Goal: Task Accomplishment & Management: Manage account settings

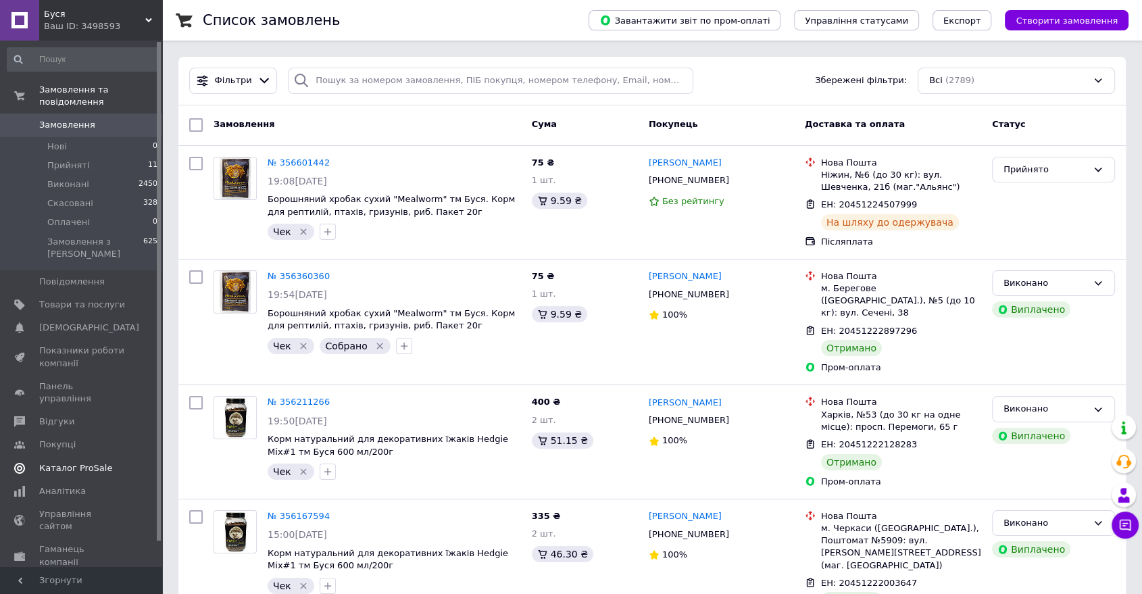
click at [97, 462] on span "Каталог ProSale" at bounding box center [75, 468] width 73 height 12
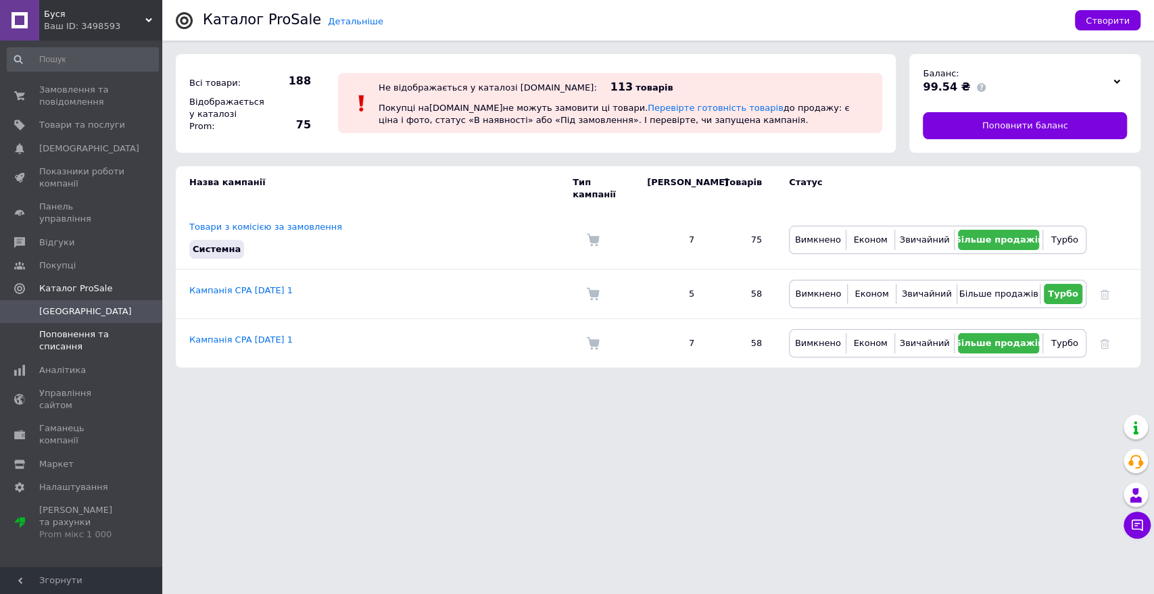
click at [79, 339] on span "Поповнення та списання" at bounding box center [82, 341] width 86 height 24
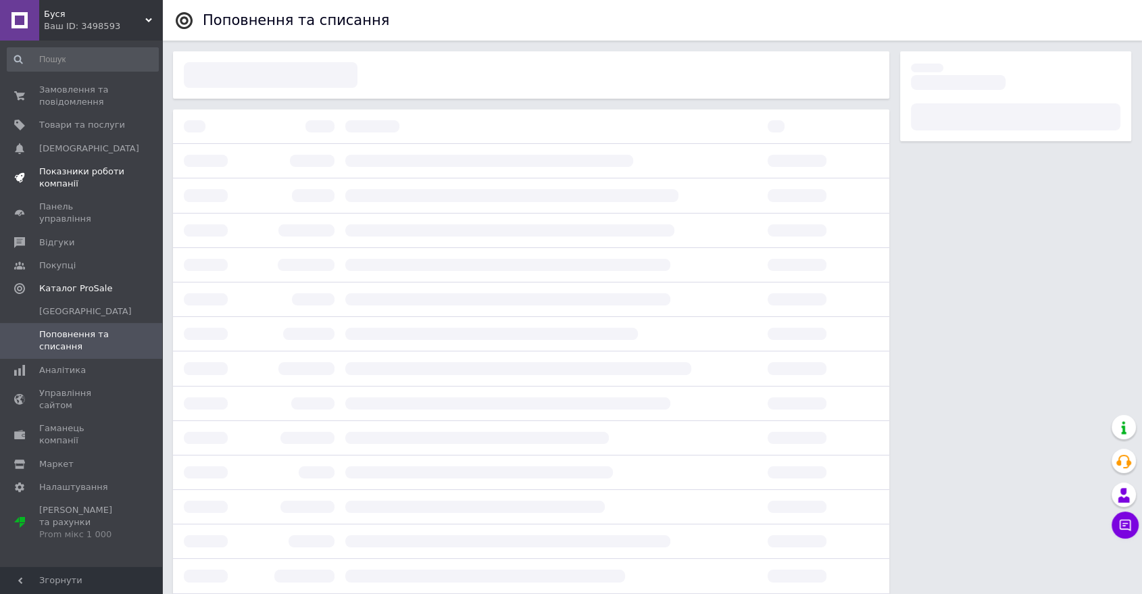
click at [72, 182] on span "Показники роботи компанії" at bounding box center [82, 178] width 86 height 24
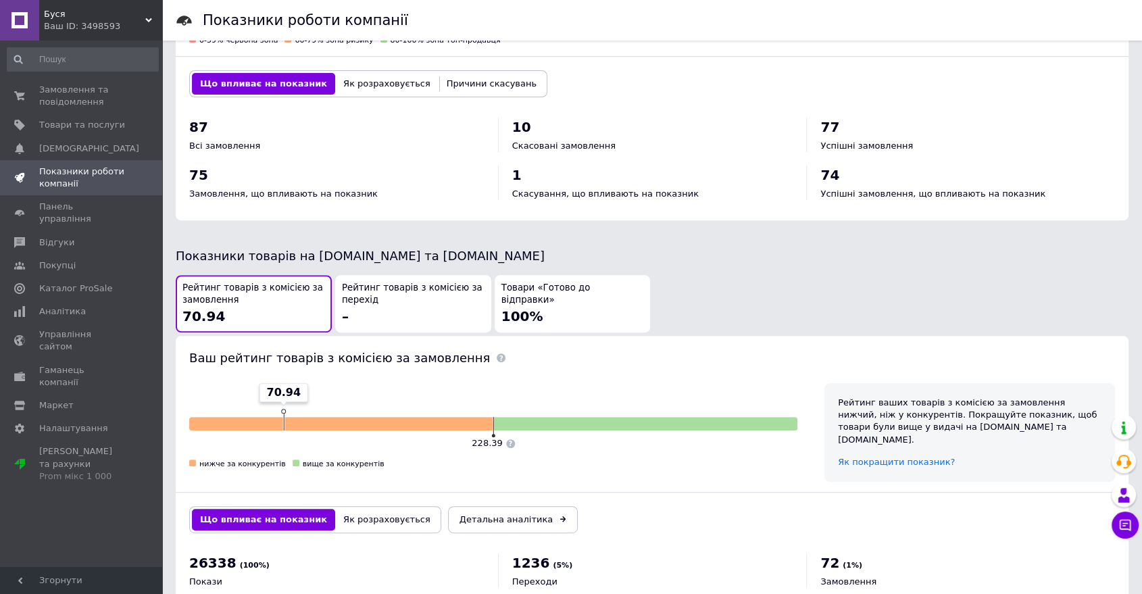
scroll to position [602, 0]
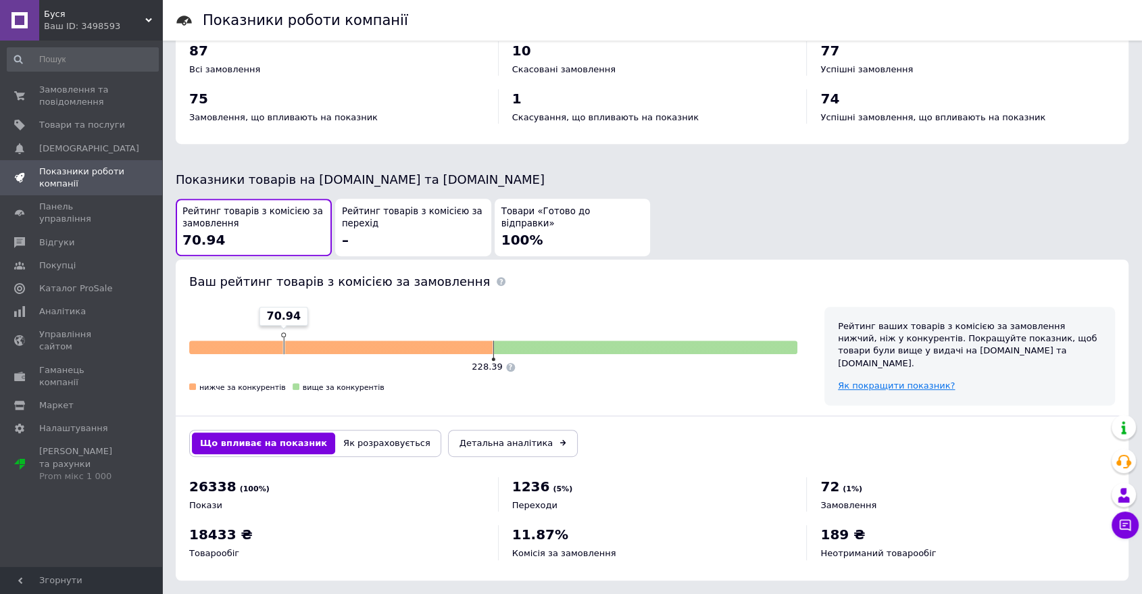
click at [871, 381] on span "Як покращити показник?" at bounding box center [896, 386] width 117 height 10
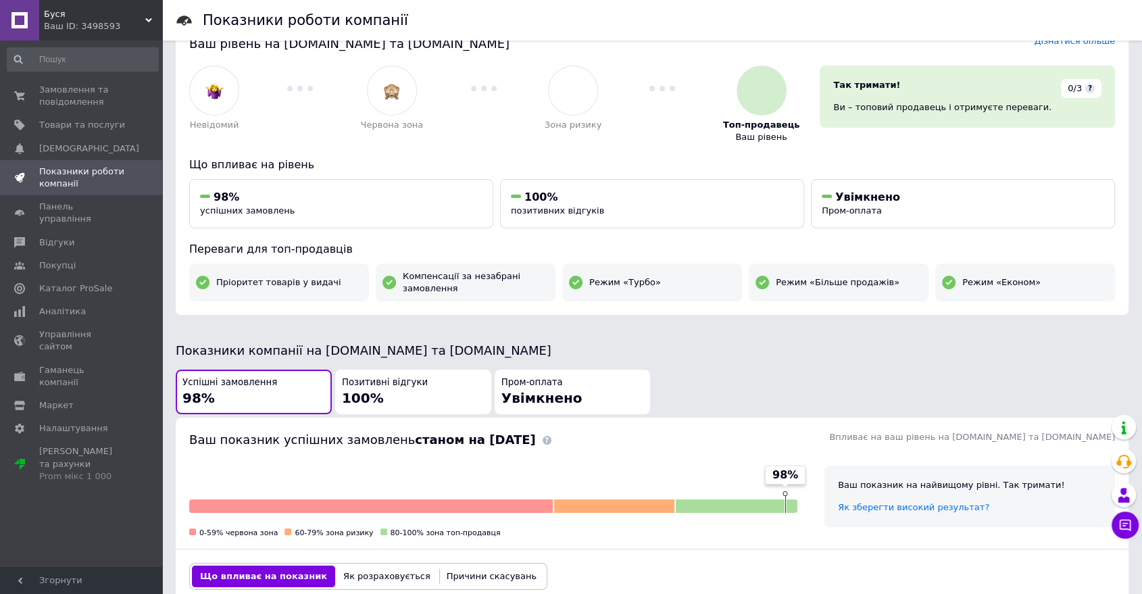
scroll to position [0, 0]
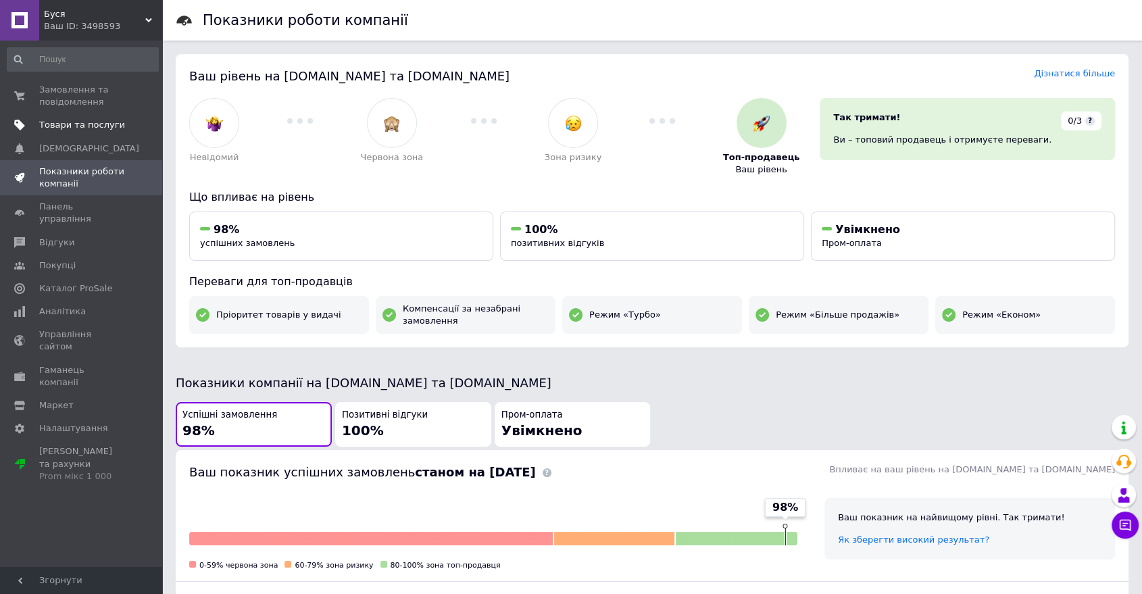
click at [62, 123] on span "Товари та послуги" at bounding box center [82, 125] width 86 height 12
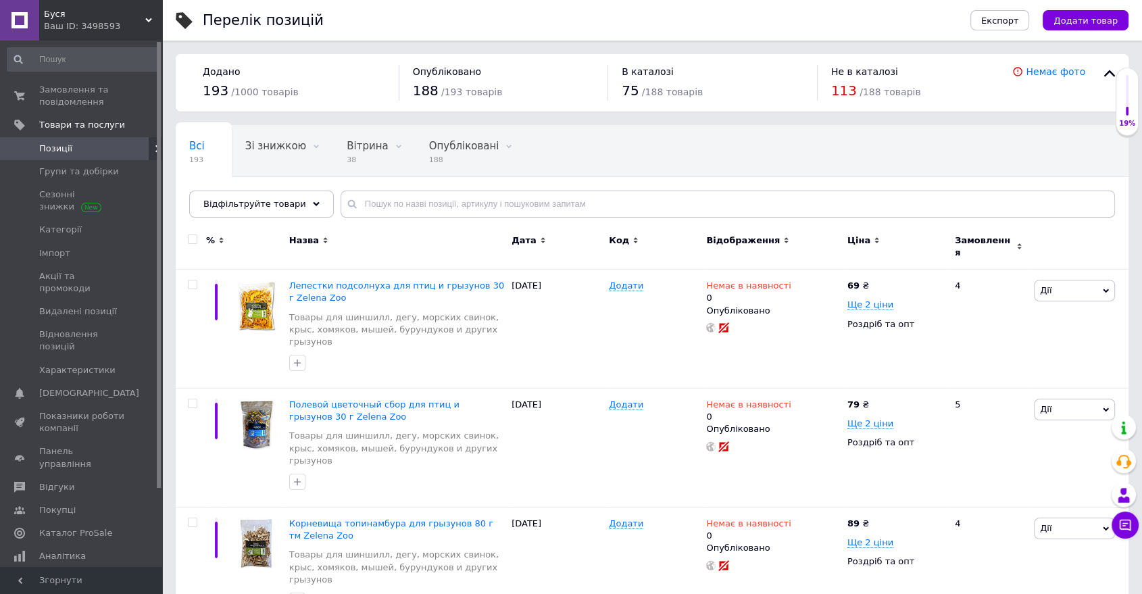
click at [195, 235] on span at bounding box center [192, 239] width 9 height 9
click at [195, 235] on input "checkbox" at bounding box center [192, 239] width 9 height 9
checkbox input "true"
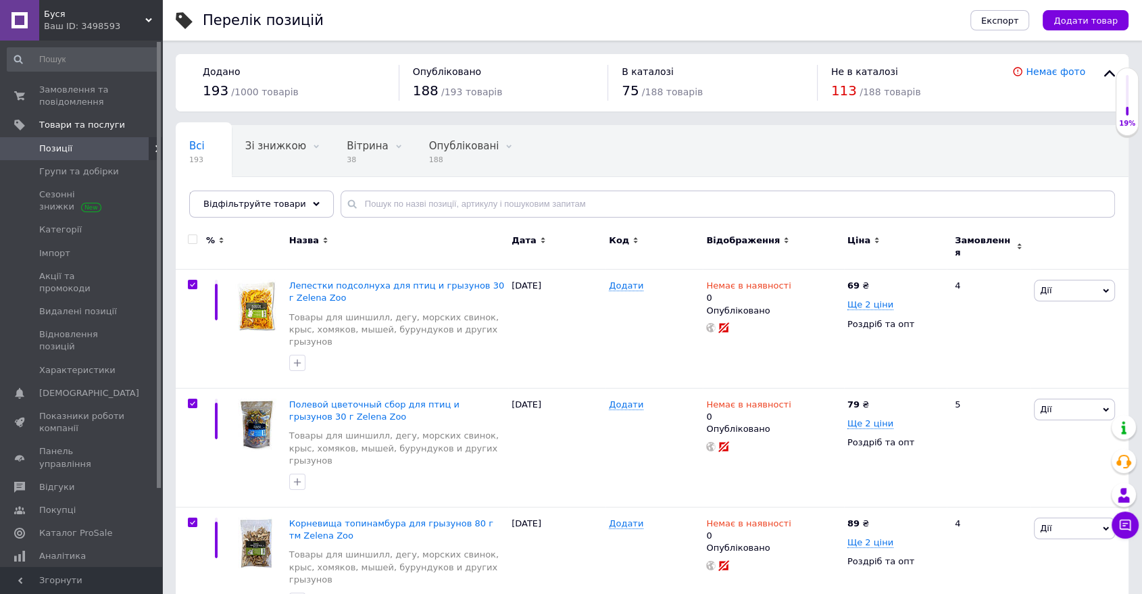
checkbox input "true"
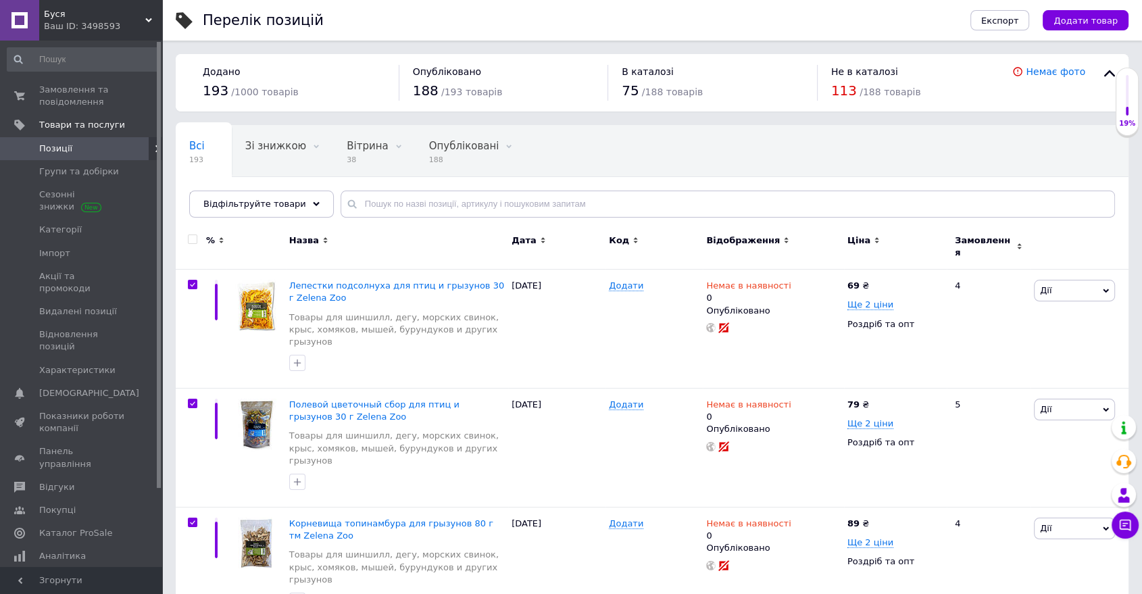
checkbox input "true"
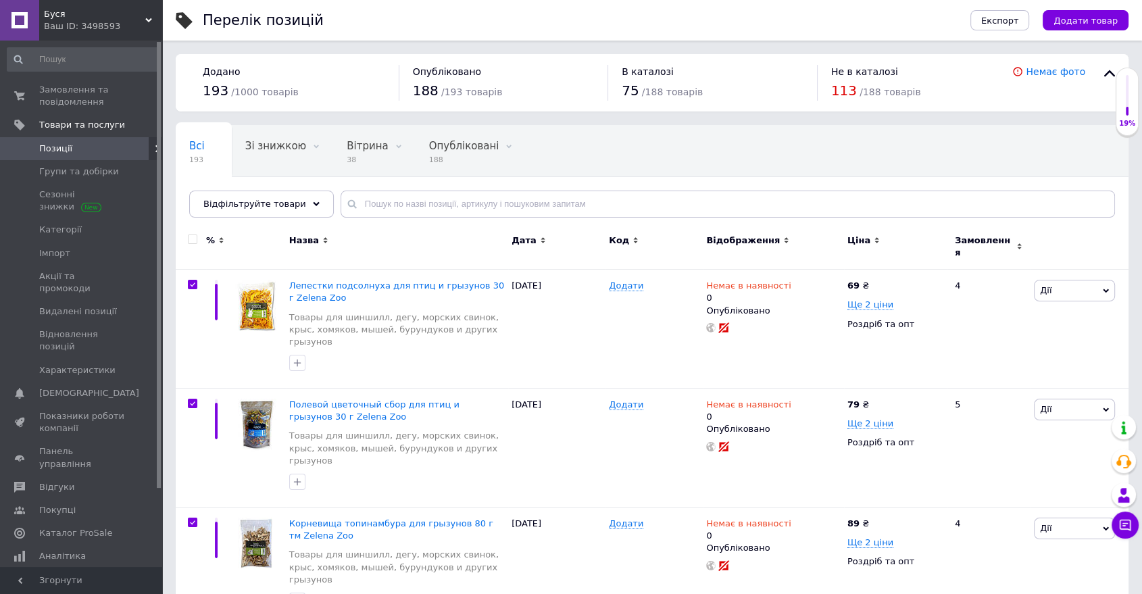
checkbox input "true"
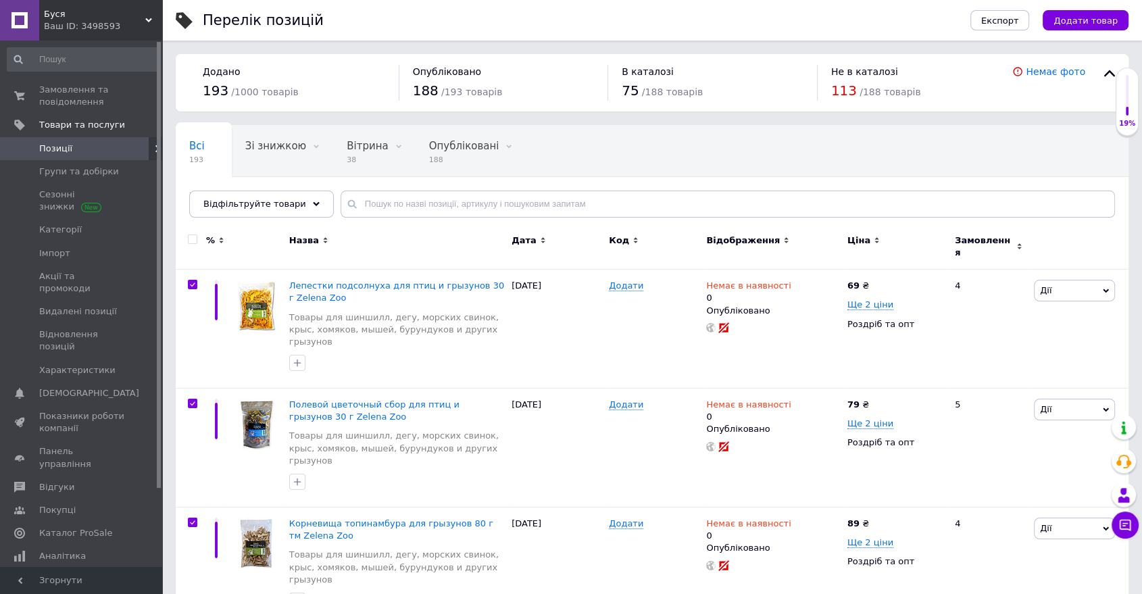
checkbox input "true"
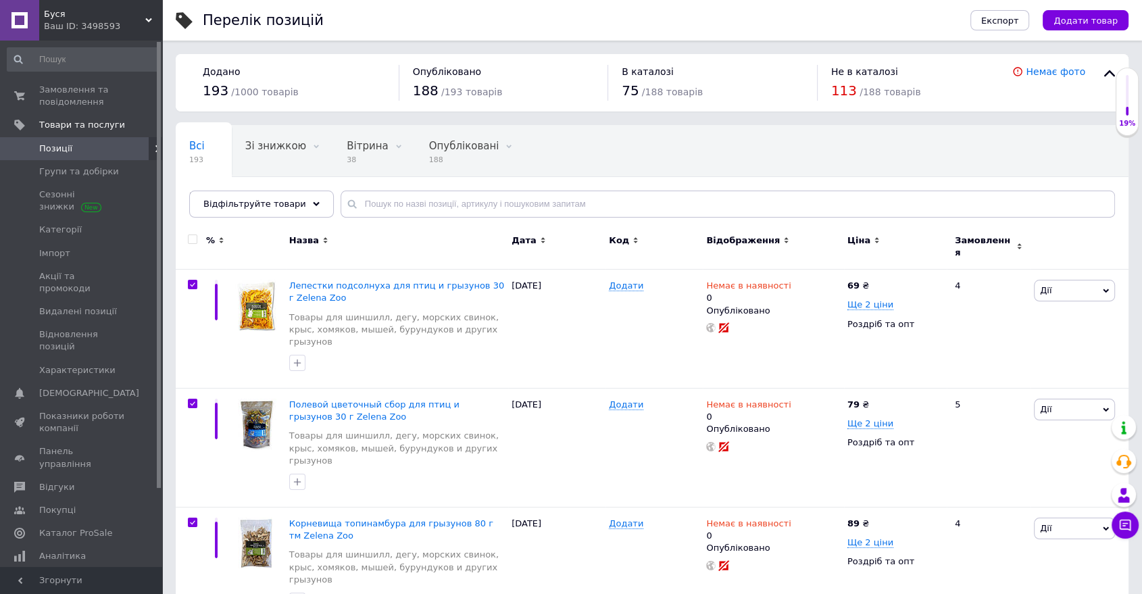
checkbox input "true"
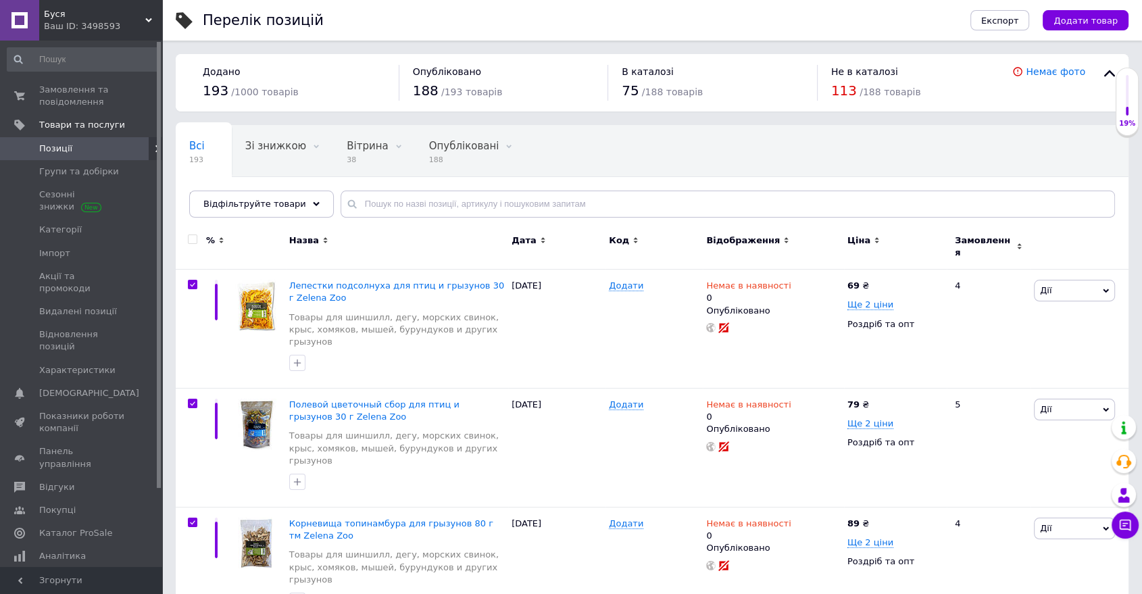
checkbox input "true"
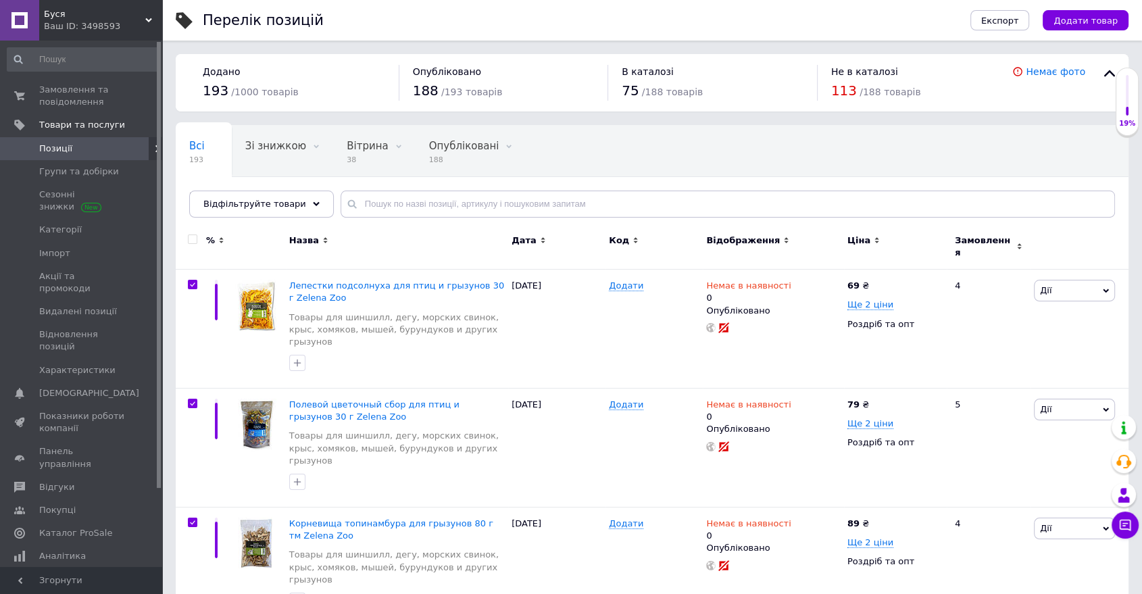
checkbox input "true"
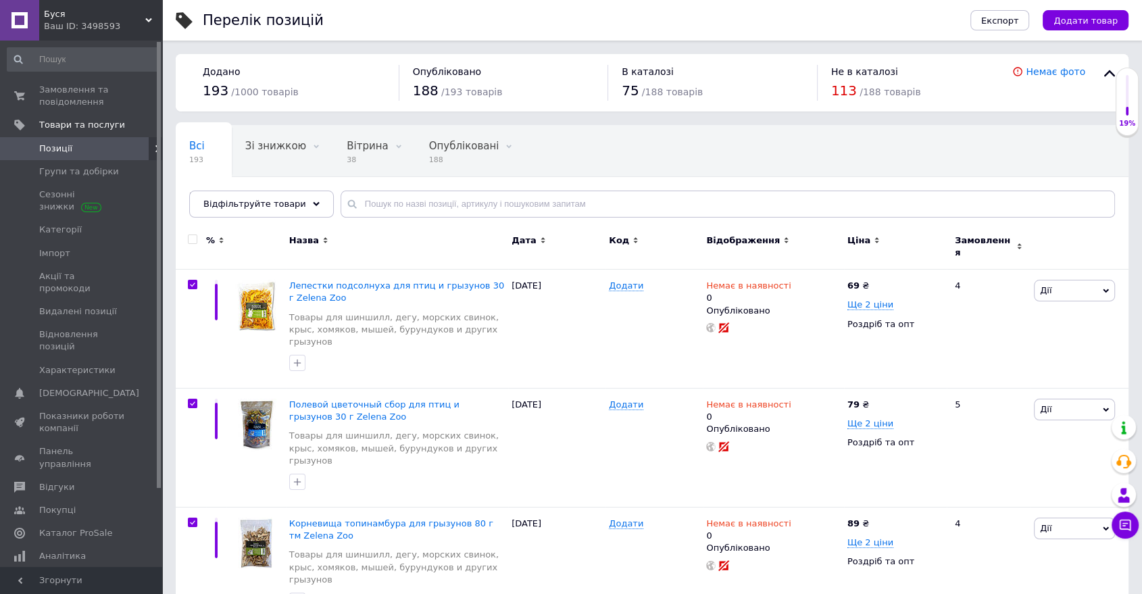
checkbox input "true"
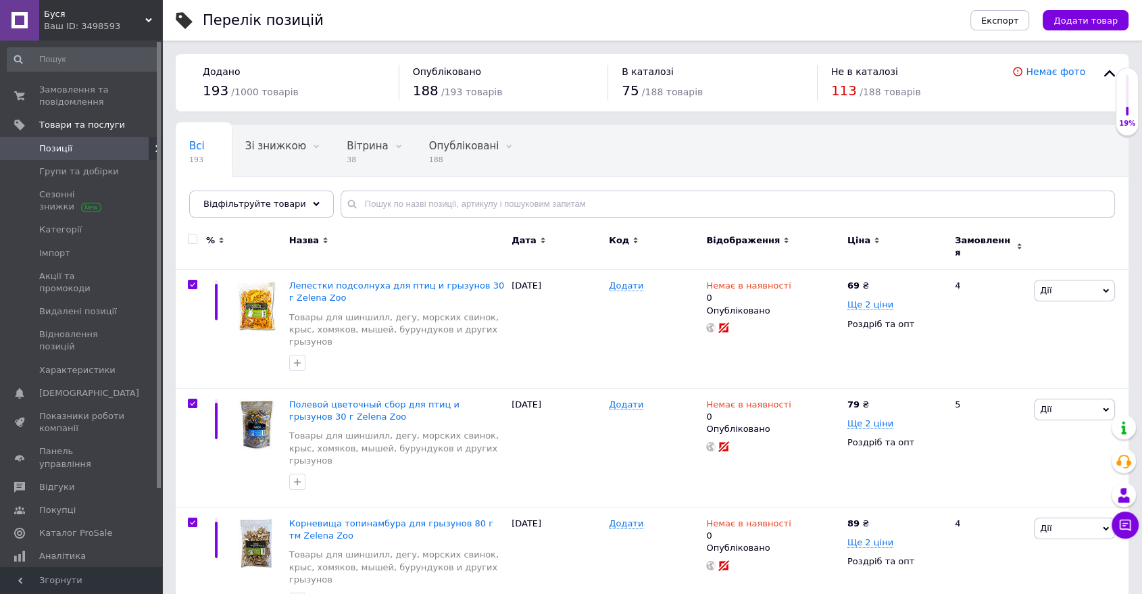
checkbox input "true"
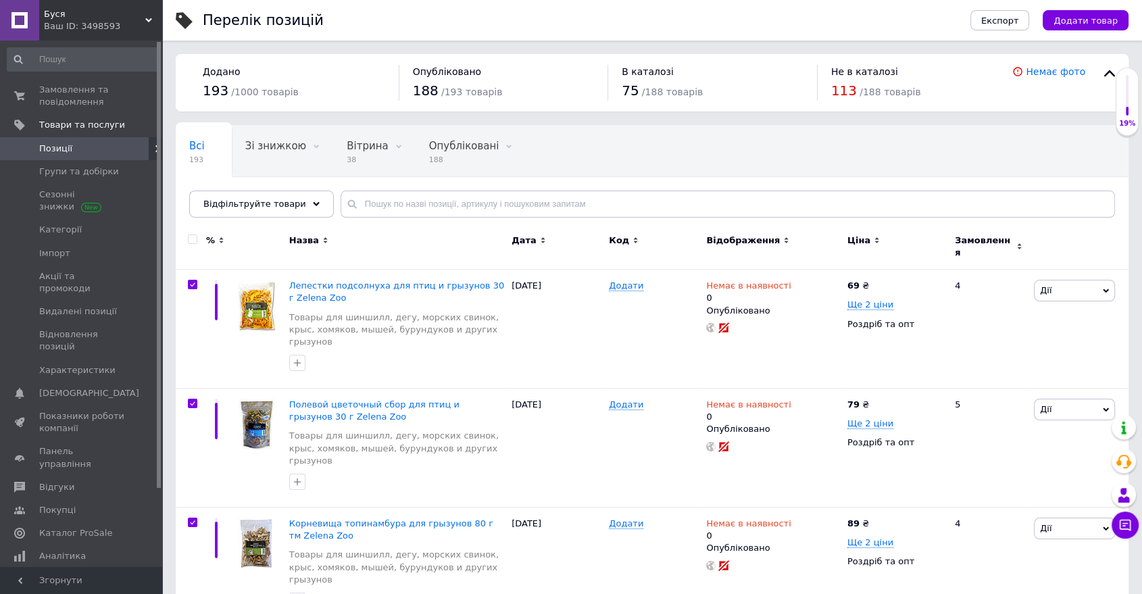
checkbox input "true"
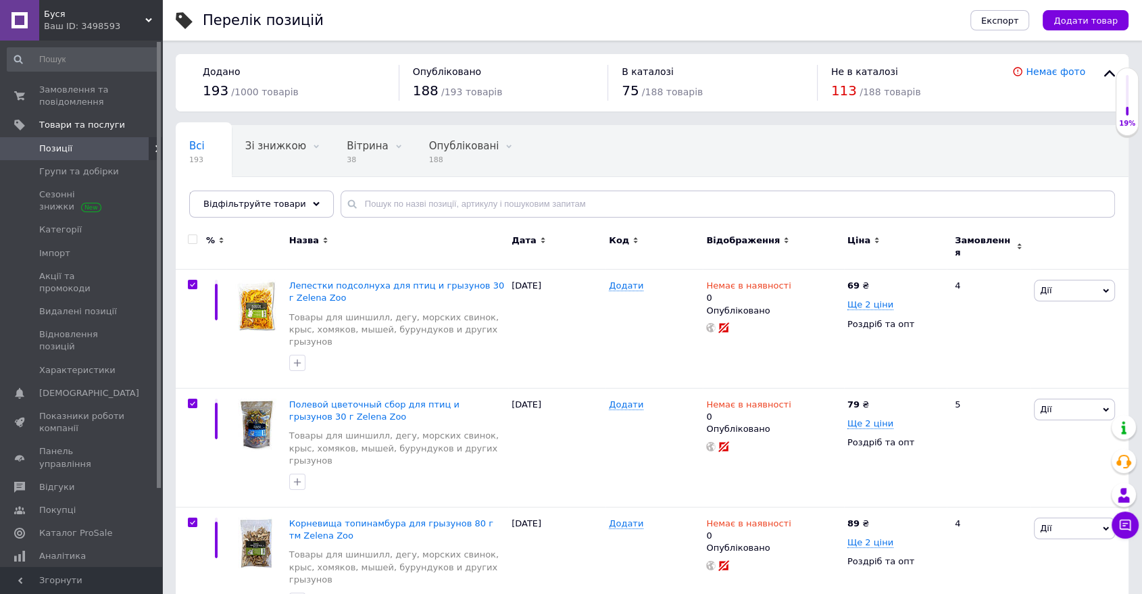
checkbox input "true"
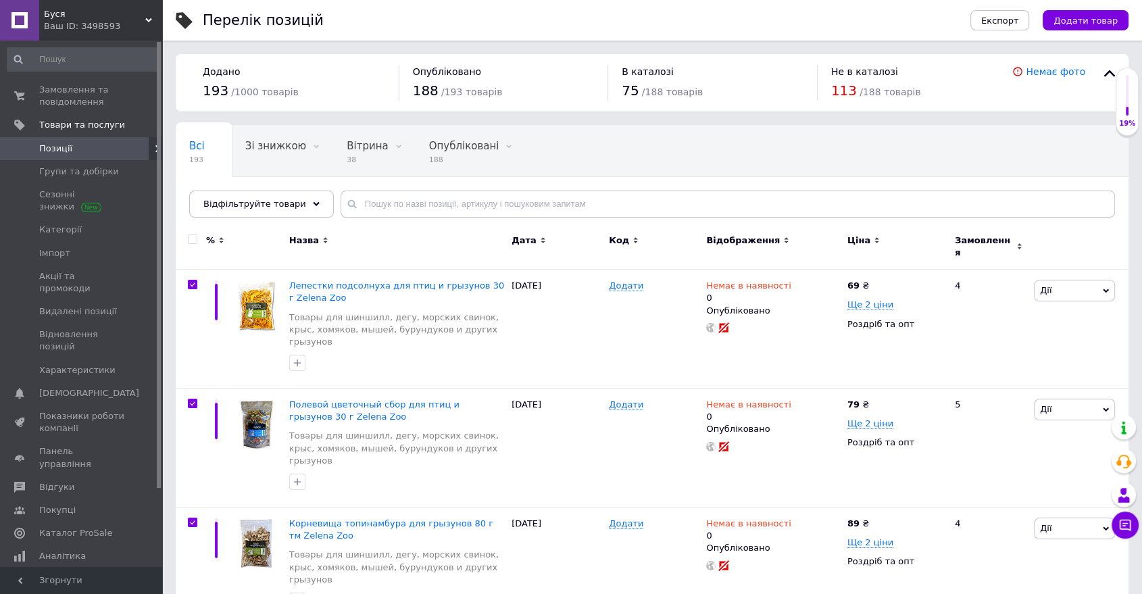
checkbox input "true"
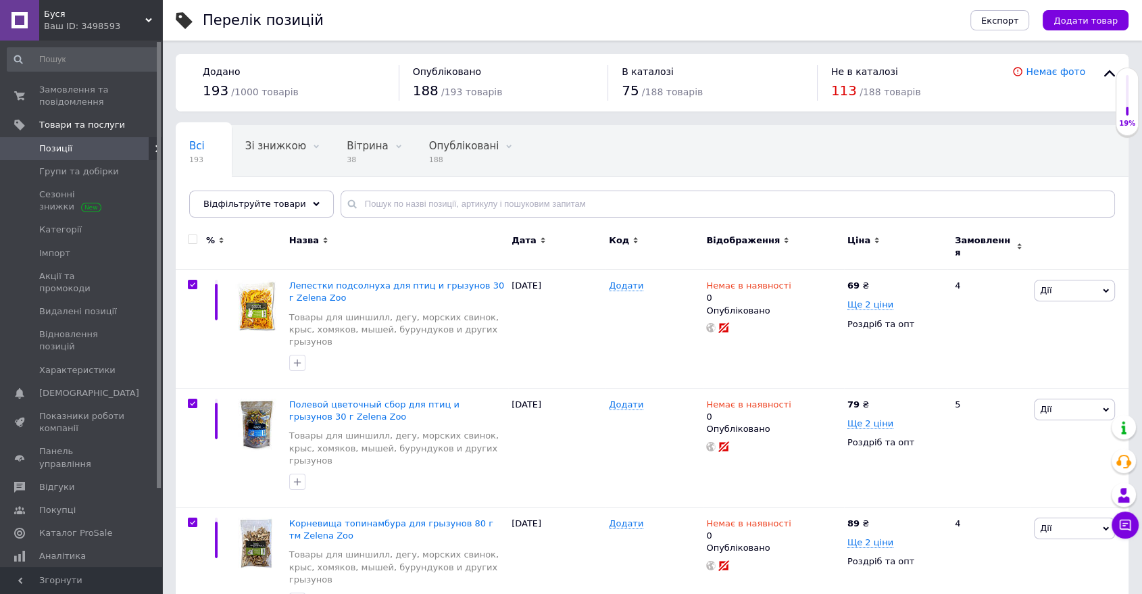
checkbox input "true"
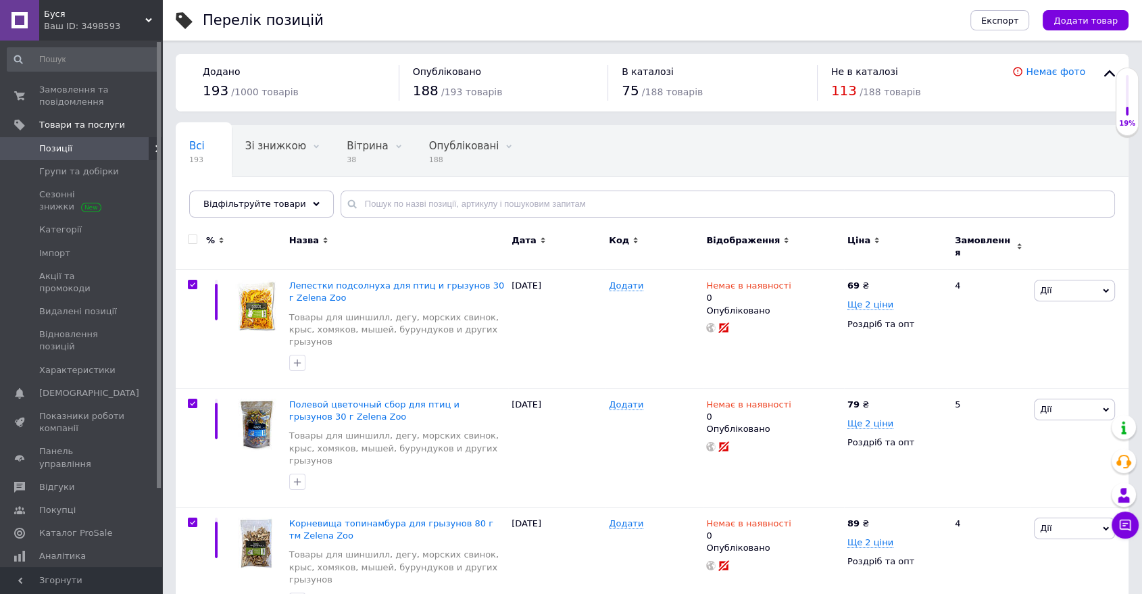
checkbox input "true"
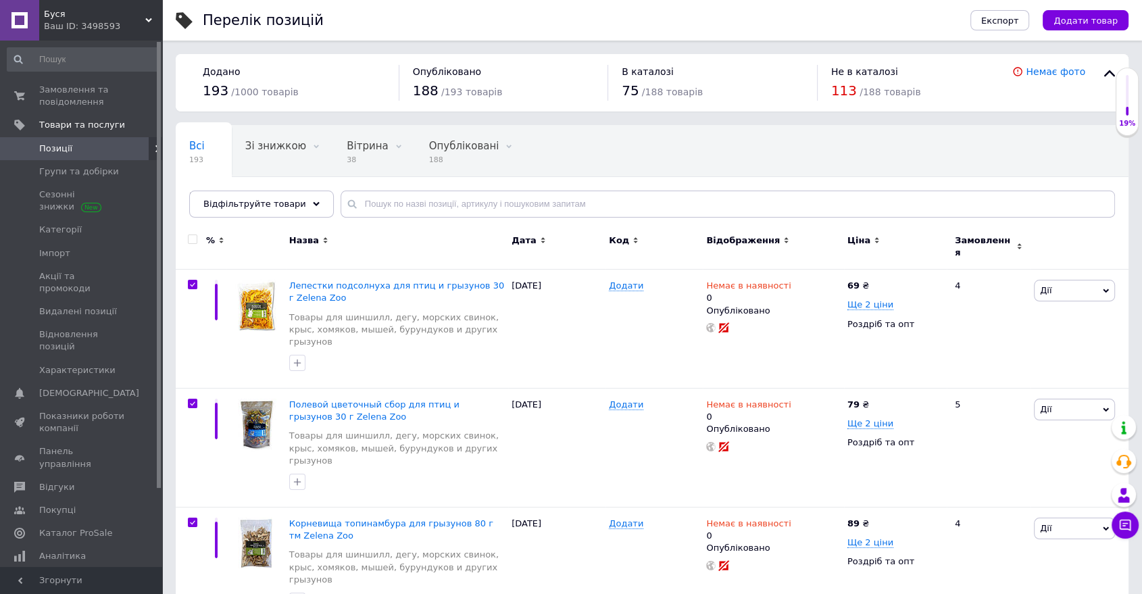
checkbox input "true"
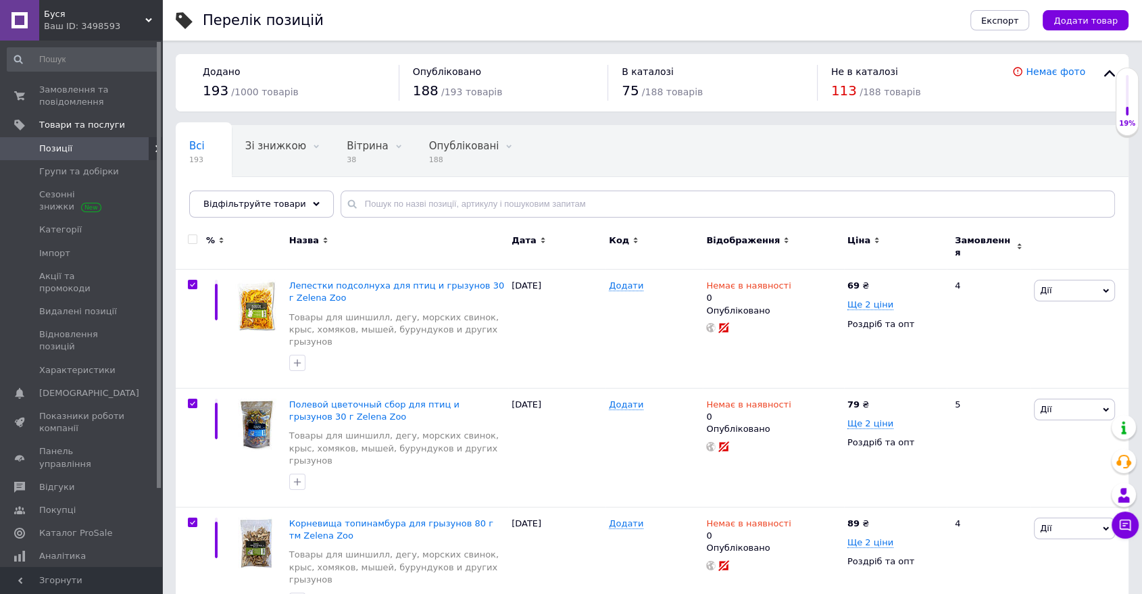
checkbox input "true"
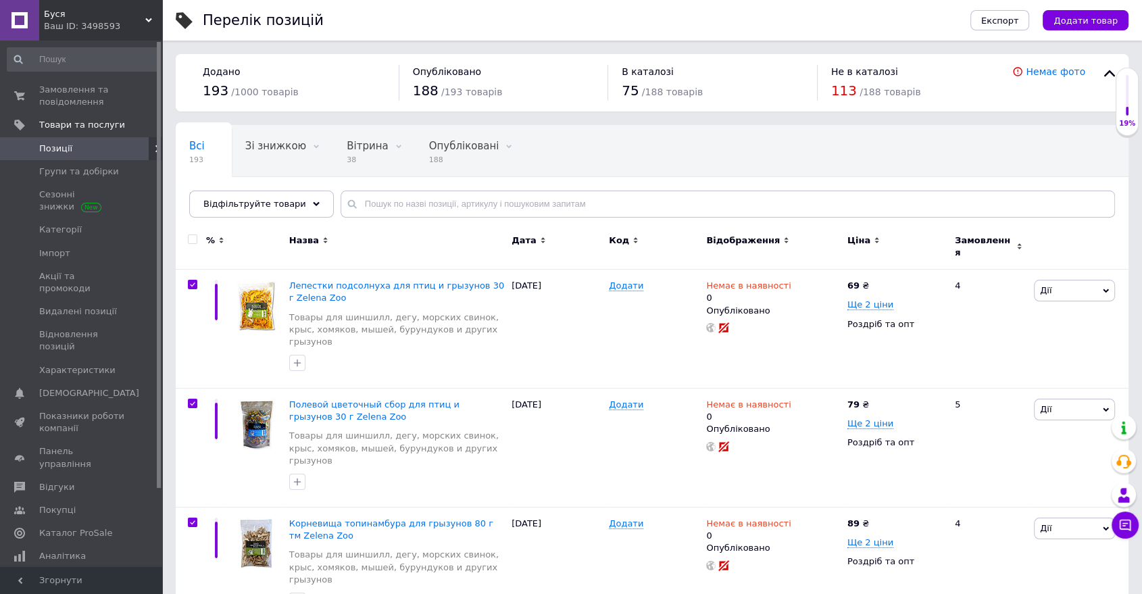
checkbox input "true"
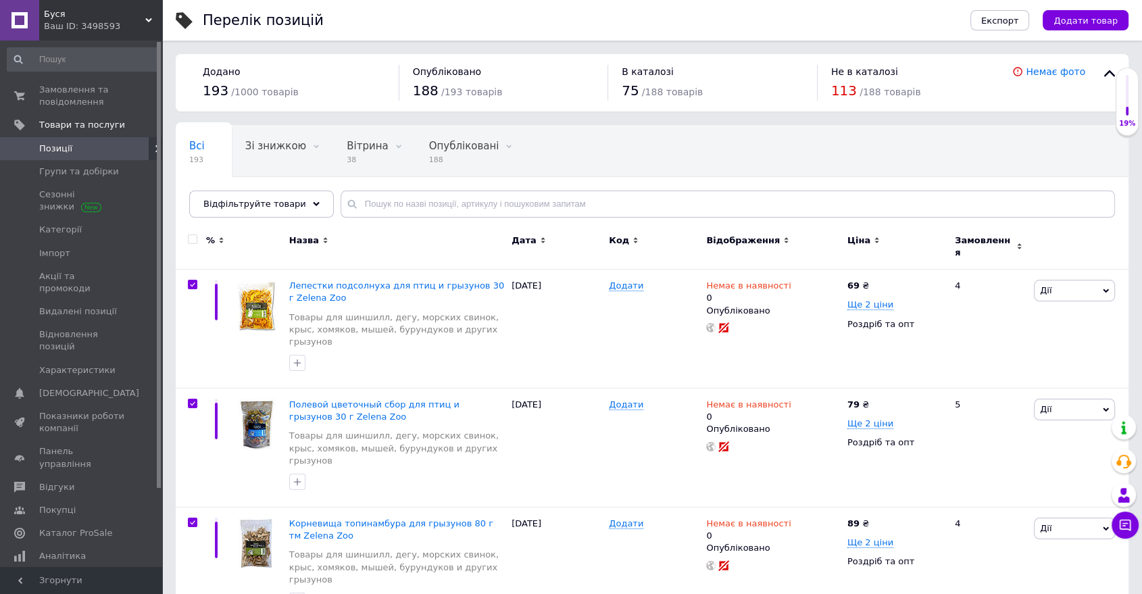
checkbox input "true"
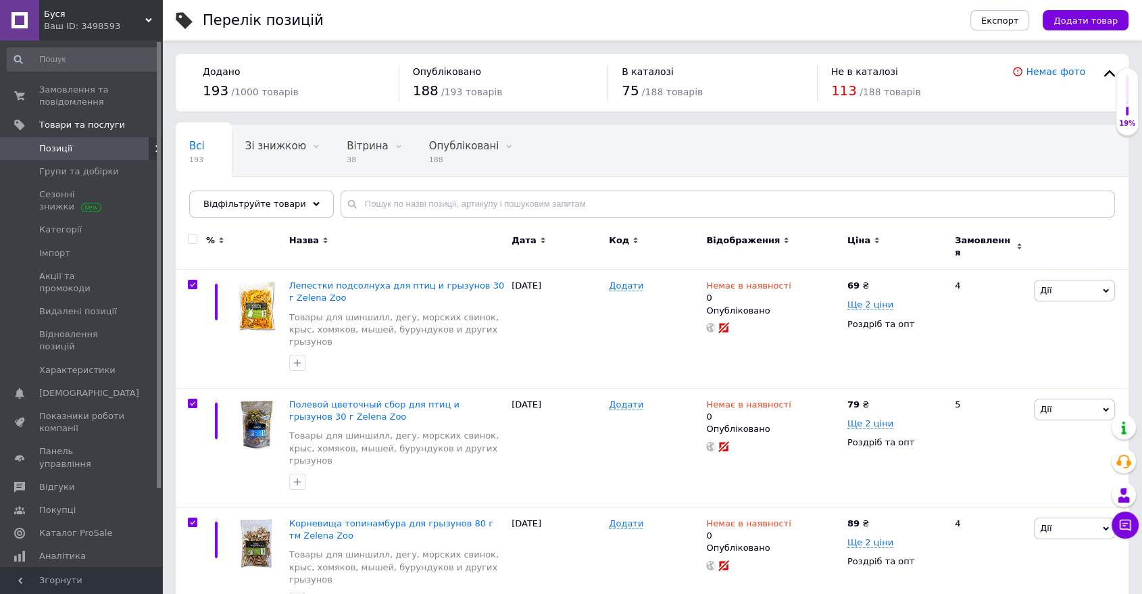
checkbox input "true"
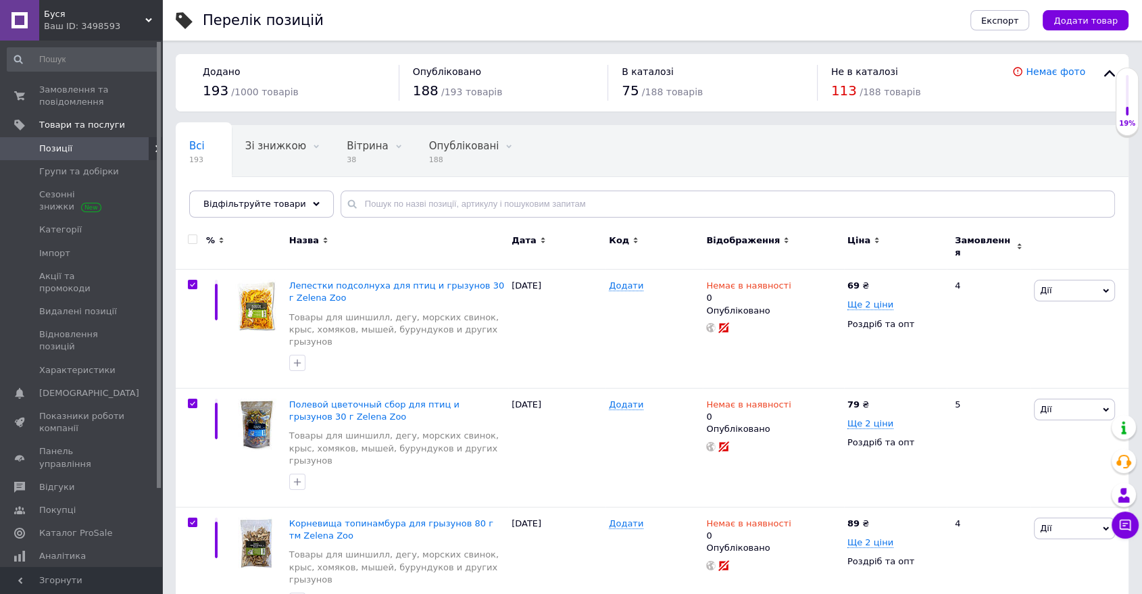
checkbox input "true"
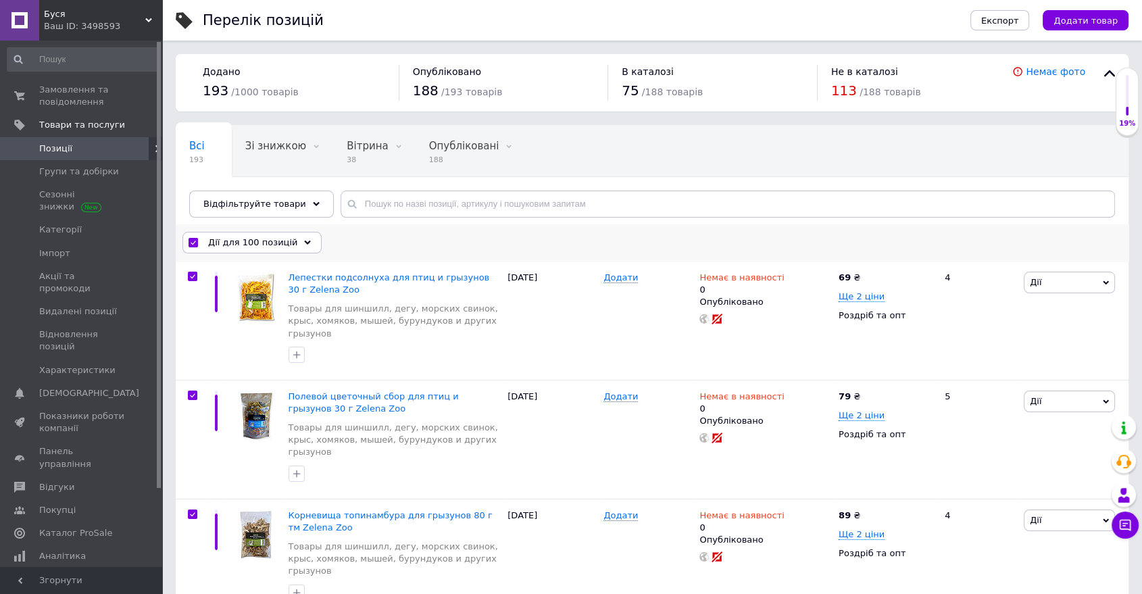
click at [296, 237] on div "Дії для 100 позицій" at bounding box center [252, 243] width 139 height 22
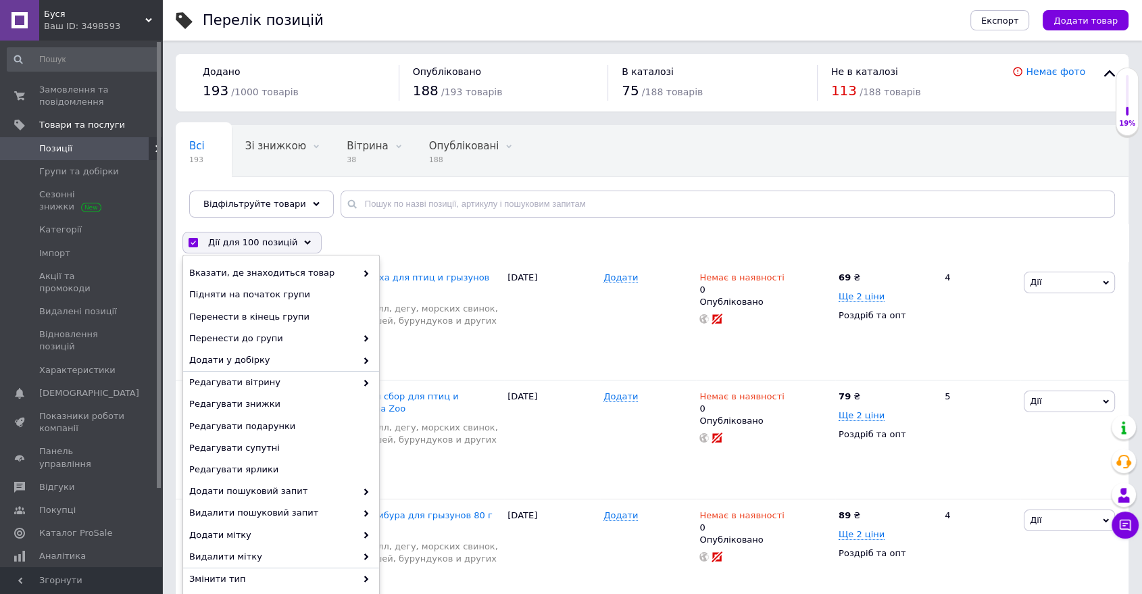
click at [454, 218] on div "Всі 193 Зі знижкою 0 Видалити Редагувати Вітрина 38 Видалити Редагувати Опублік…" at bounding box center [652, 178] width 953 height 112
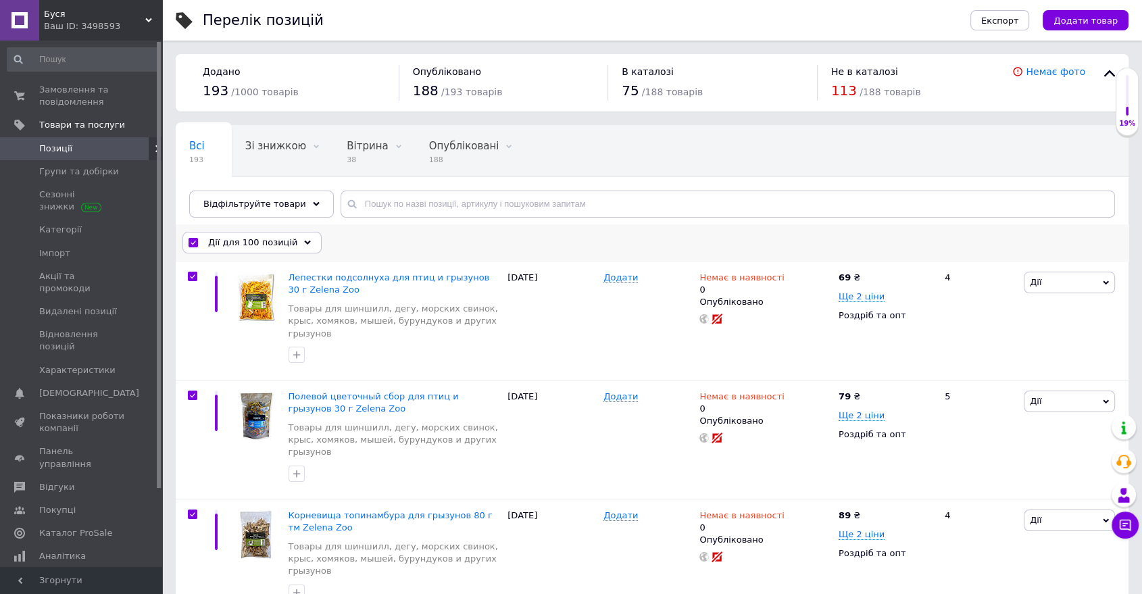
click at [344, 248] on div "Дії для 100 позицій Вибрати усі 193 позиції Вибрані всі 193 позиції Скасувати о…" at bounding box center [652, 242] width 953 height 35
click at [301, 243] on div "Дії для 100 позицій" at bounding box center [252, 243] width 139 height 22
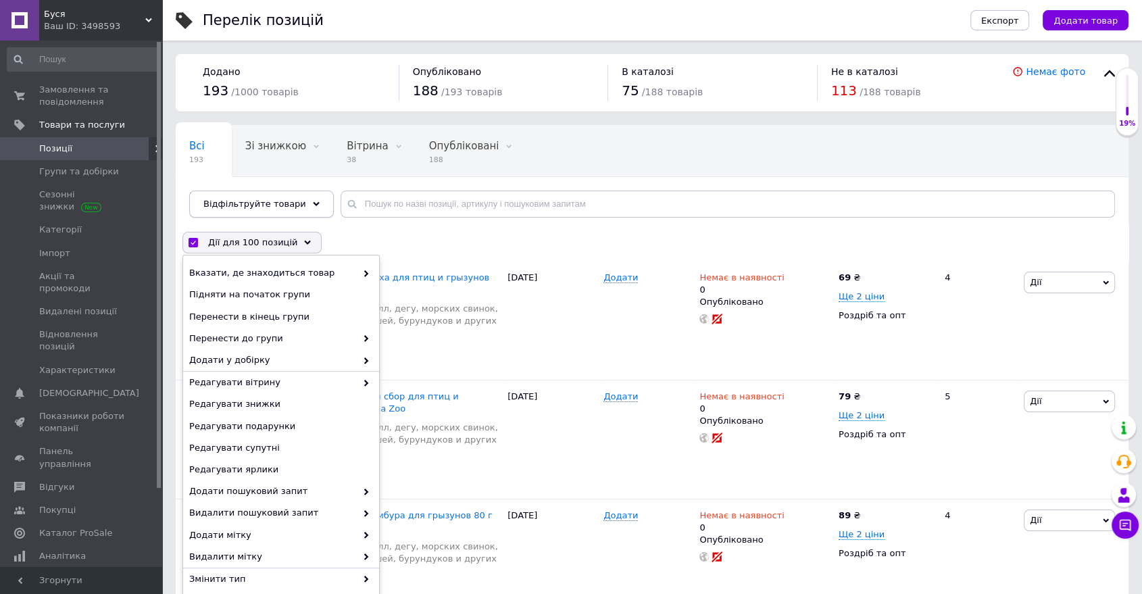
click at [313, 199] on div "Відфільтруйте товари" at bounding box center [261, 204] width 145 height 27
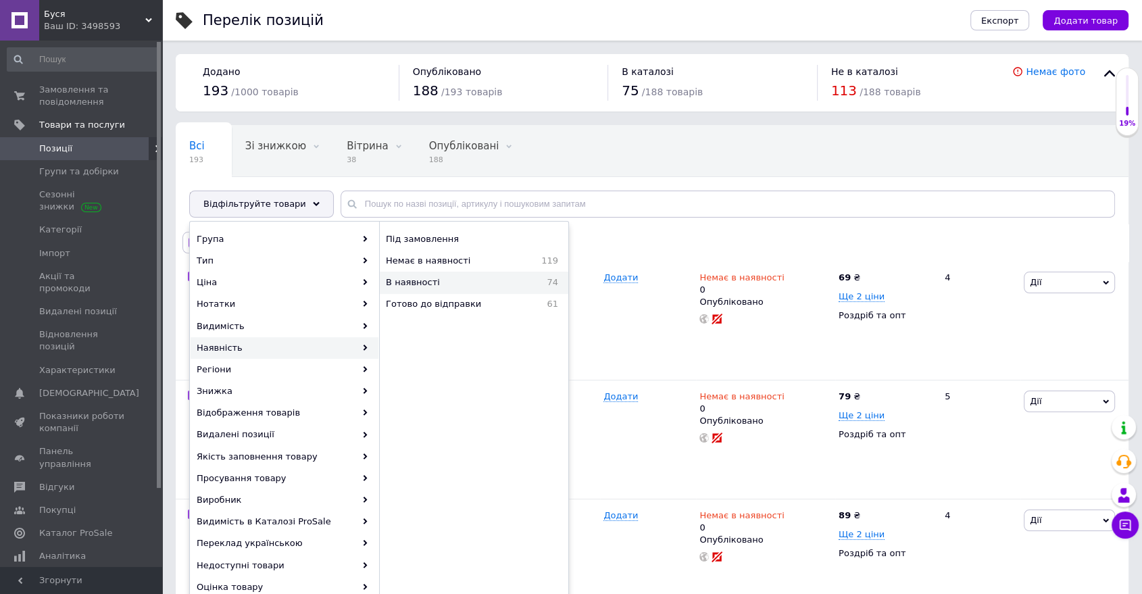
click at [418, 285] on span "В наявності" at bounding box center [450, 282] width 129 height 12
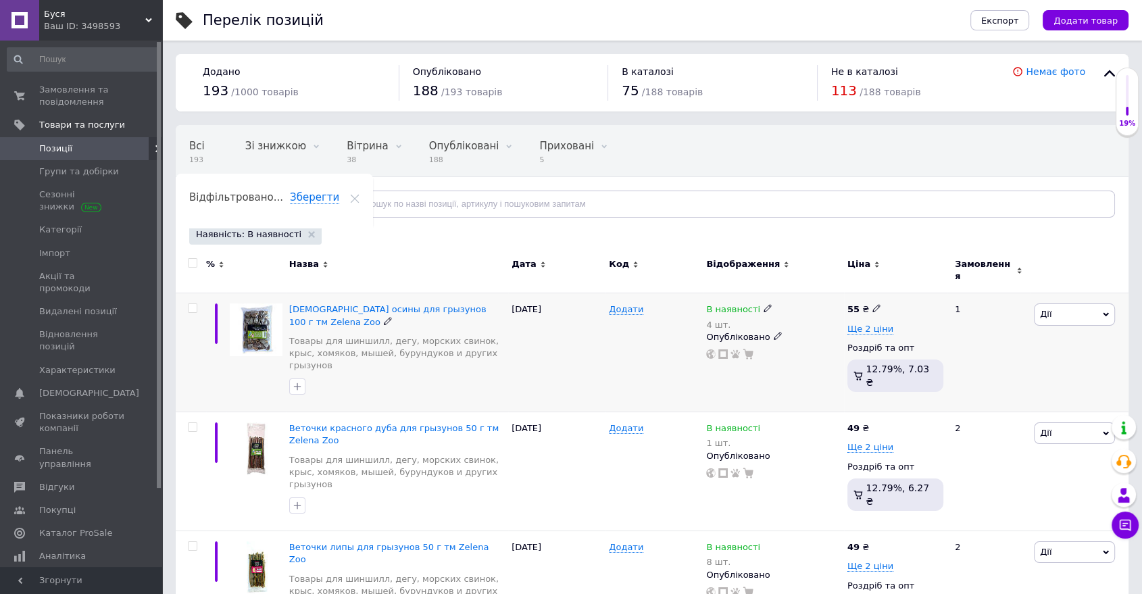
click at [764, 304] on icon at bounding box center [768, 308] width 8 height 8
click at [836, 360] on li "Готово до відправки" at bounding box center [841, 365] width 128 height 19
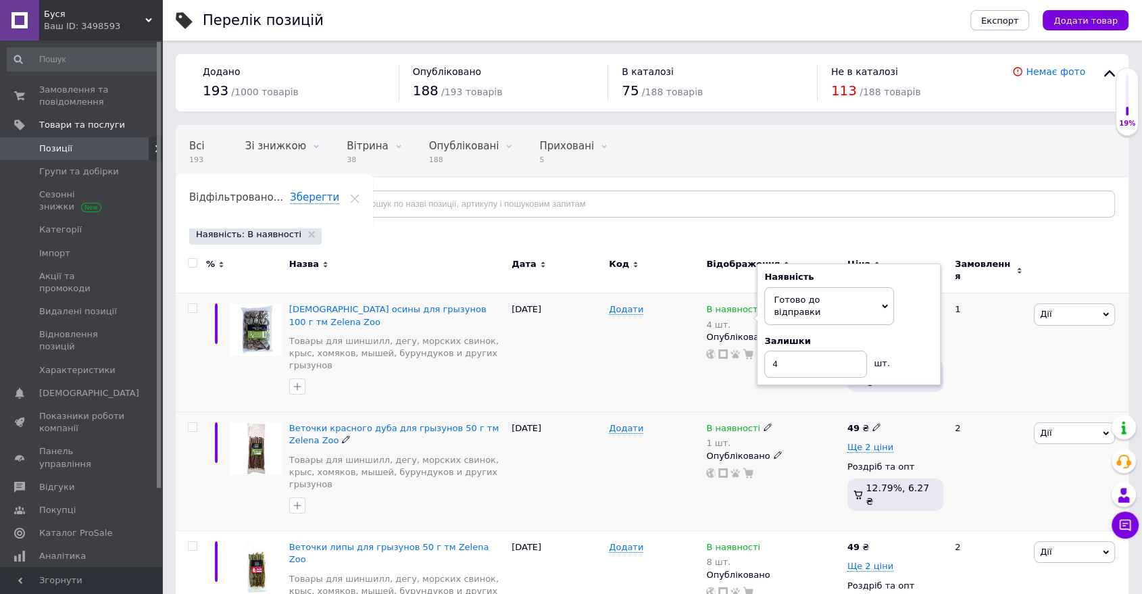
click at [762, 412] on div "В наявності 1 шт. Опубліковано" at bounding box center [773, 471] width 141 height 119
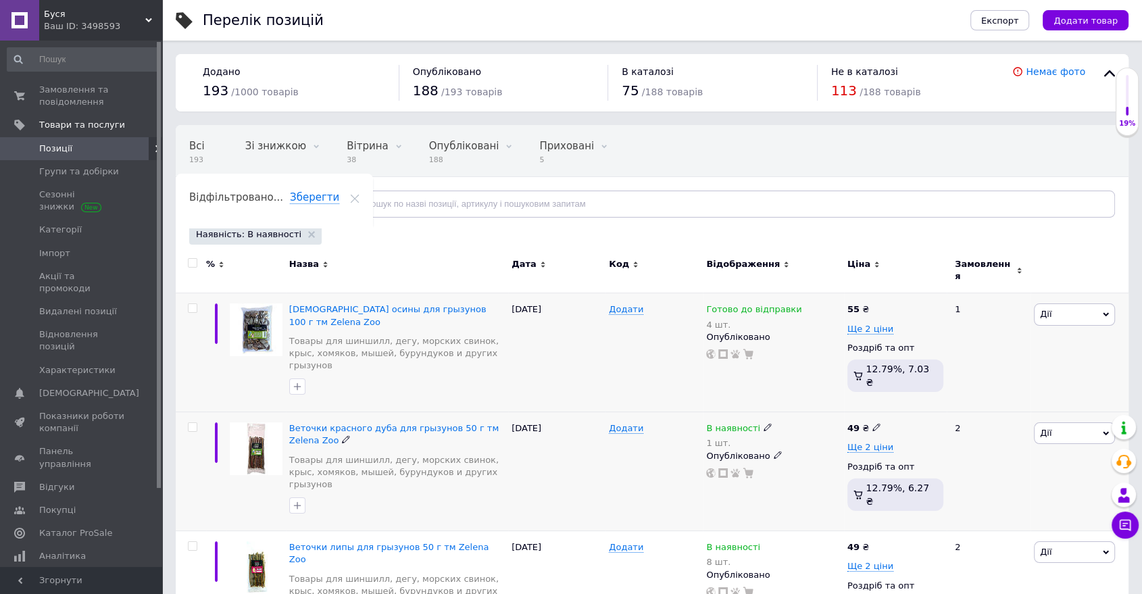
click at [765, 423] on div "В наявності 1 шт." at bounding box center [773, 436] width 135 height 27
click at [764, 424] on use at bounding box center [767, 427] width 7 height 7
click at [811, 475] on li "Готово до відправки" at bounding box center [841, 484] width 128 height 19
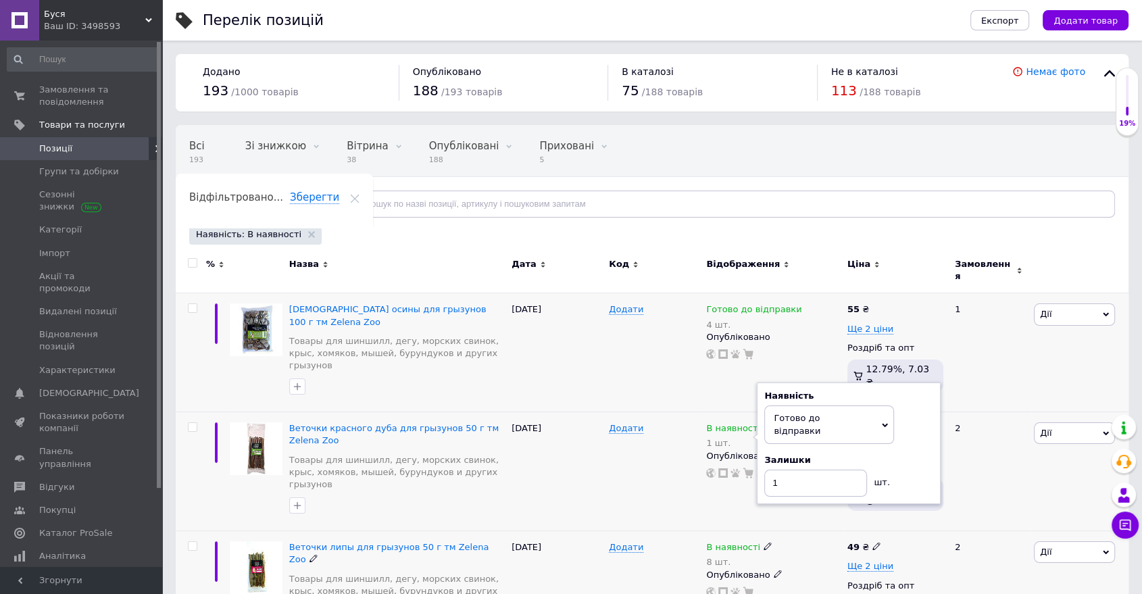
click at [764, 542] on icon at bounding box center [768, 546] width 8 height 8
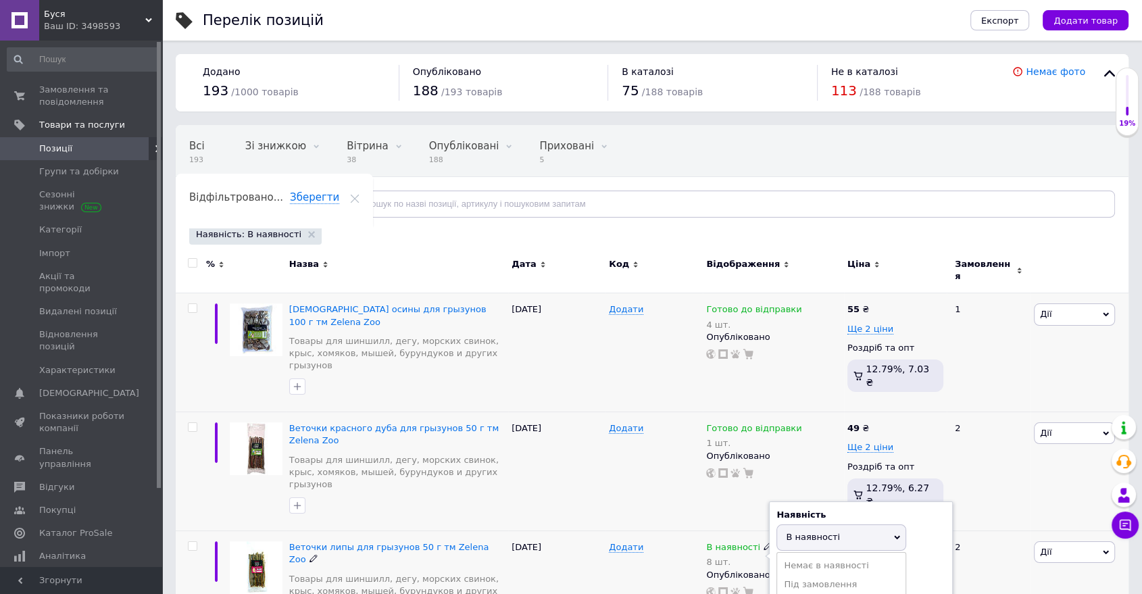
click at [811, 594] on li "Готово до відправки" at bounding box center [841, 603] width 128 height 19
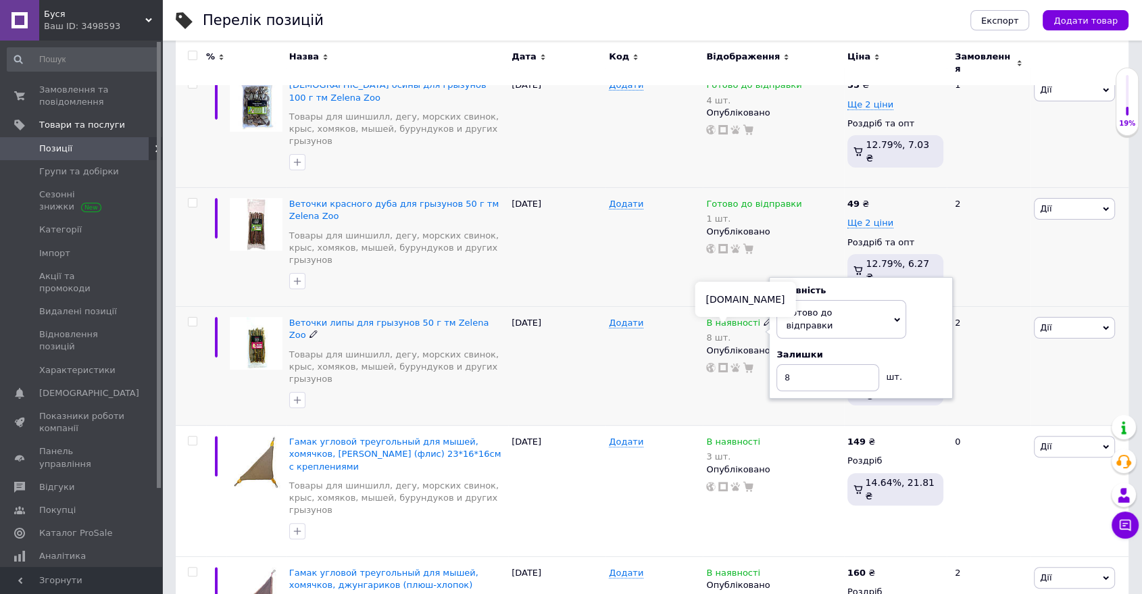
scroll to position [225, 0]
click at [764, 317] on icon at bounding box center [768, 321] width 8 height 8
click at [809, 307] on span "Готово до відправки" at bounding box center [809, 318] width 47 height 22
click at [753, 316] on div "В наявності" at bounding box center [739, 322] width 66 height 12
click at [681, 308] on div "Додати" at bounding box center [654, 365] width 97 height 119
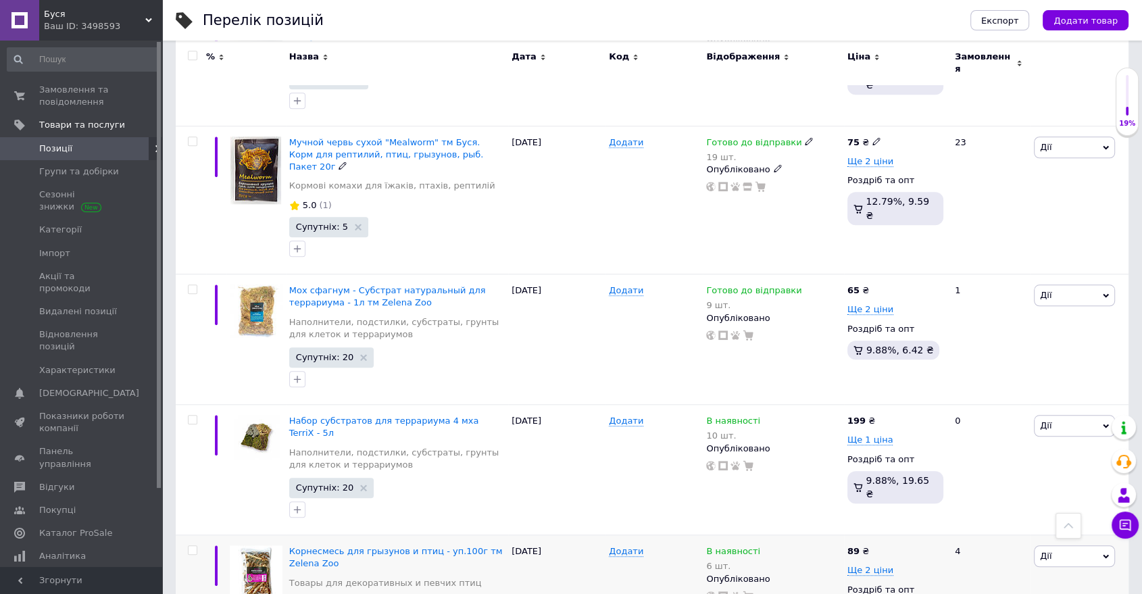
scroll to position [1201, 0]
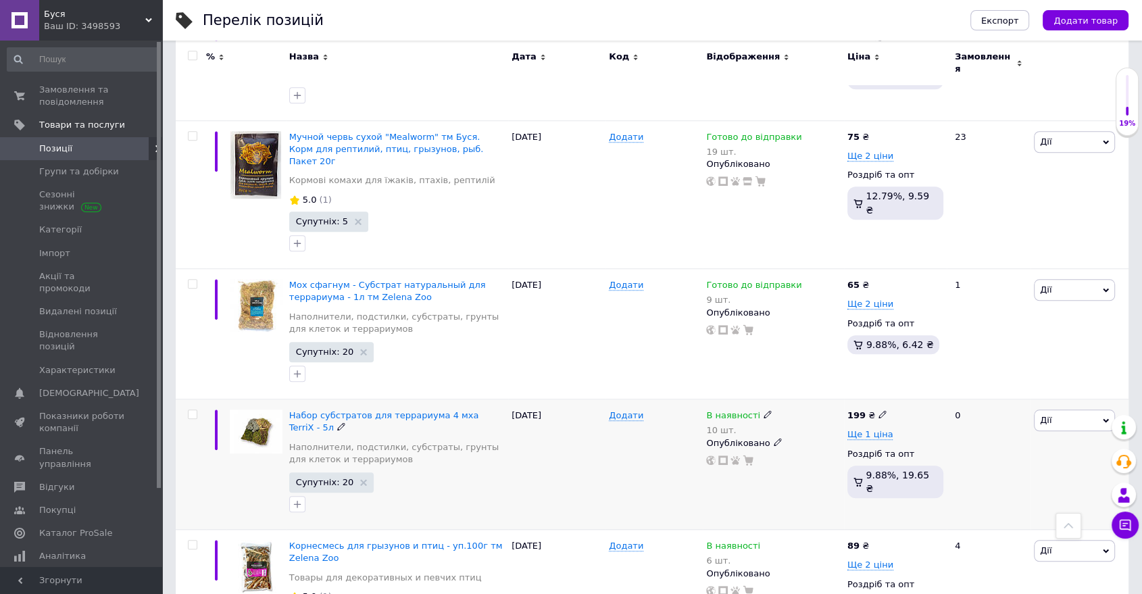
click at [764, 411] on use at bounding box center [767, 414] width 7 height 7
click at [814, 462] on li "Готово до відправки" at bounding box center [841, 471] width 128 height 19
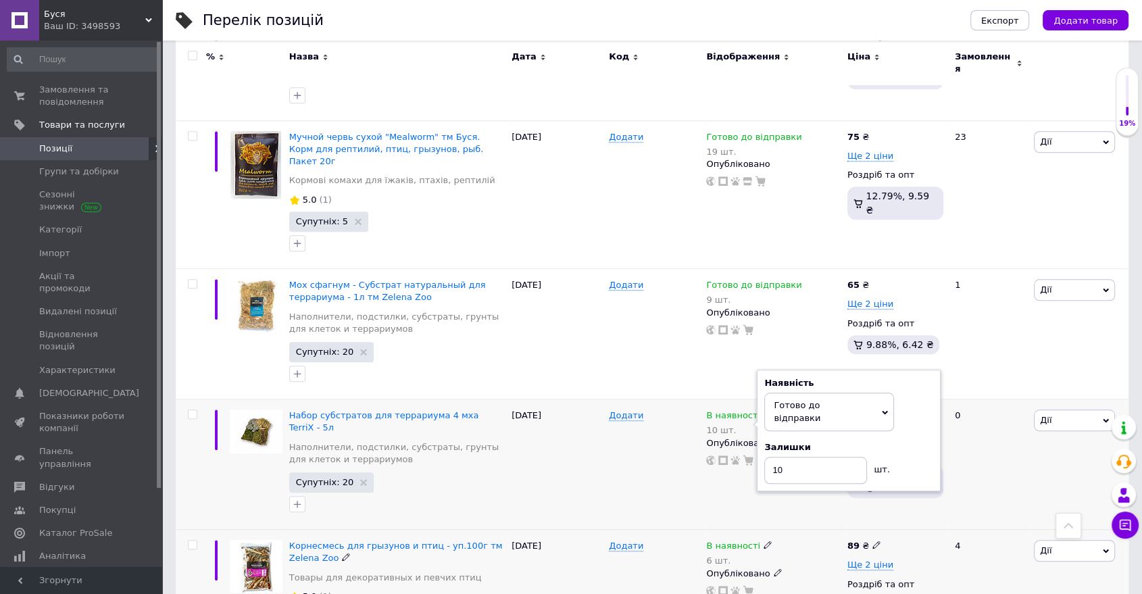
click at [764, 541] on icon at bounding box center [768, 545] width 8 height 8
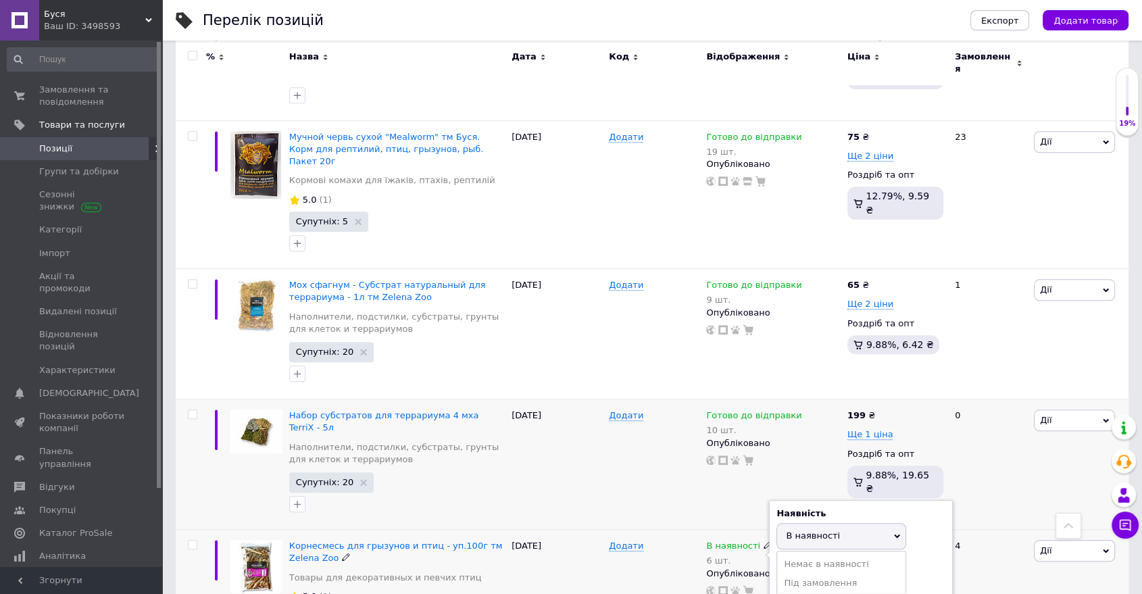
click at [792, 593] on li "Готово до відправки" at bounding box center [841, 602] width 128 height 19
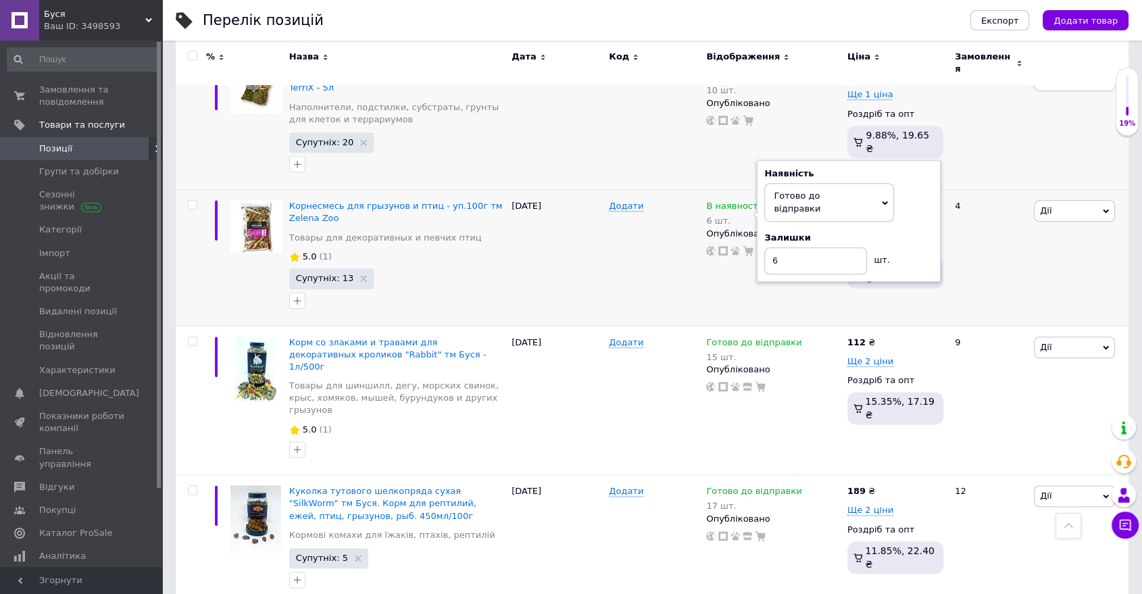
scroll to position [1577, 0]
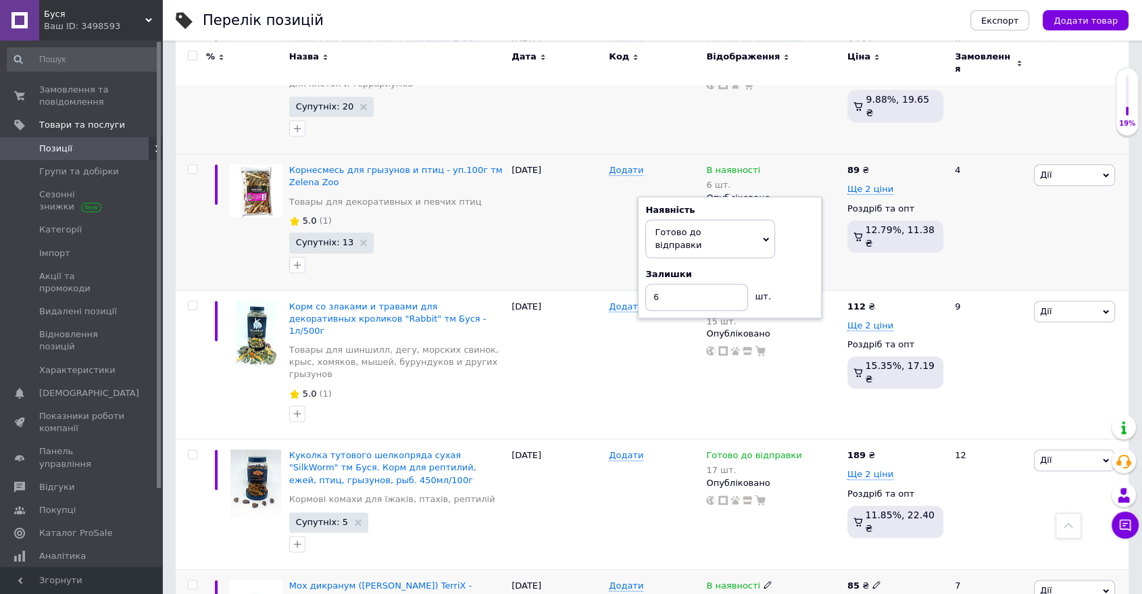
click at [764, 581] on use at bounding box center [767, 584] width 7 height 7
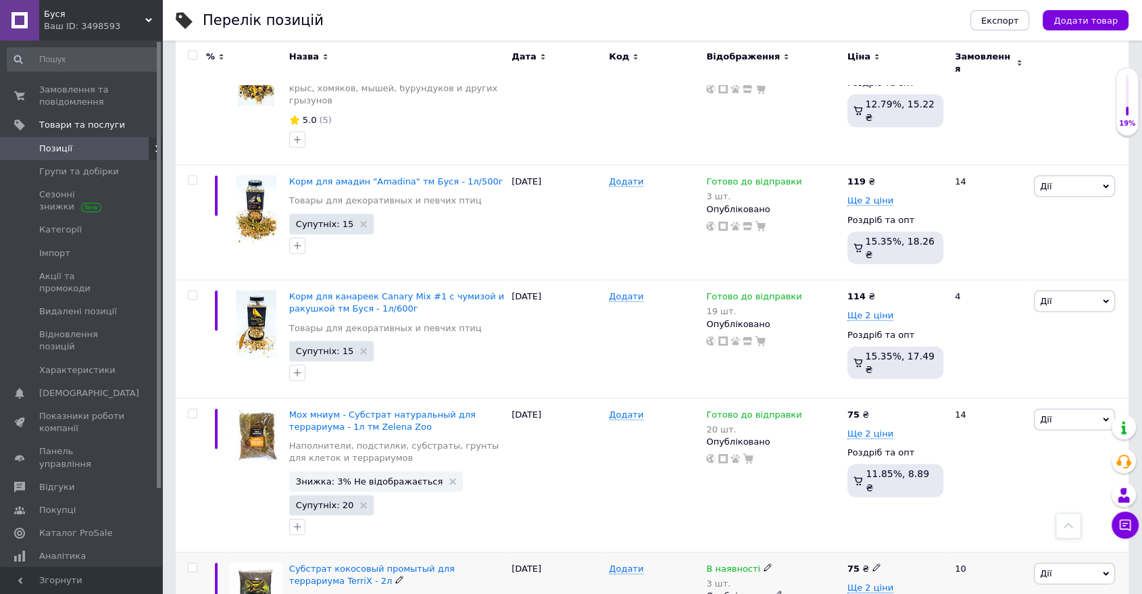
scroll to position [3004, 0]
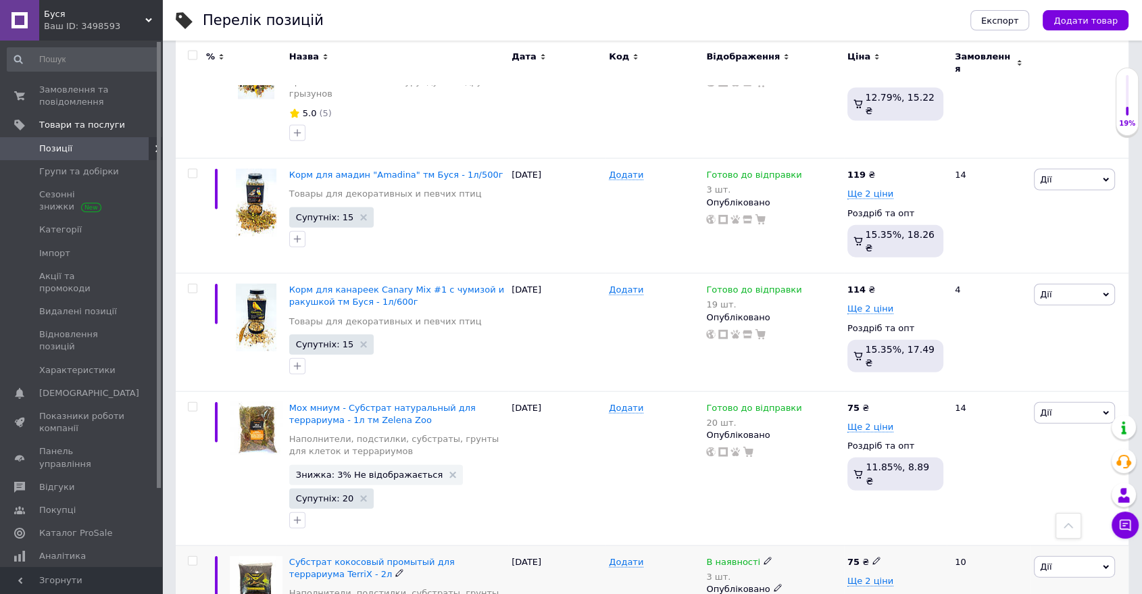
click at [764, 557] on icon at bounding box center [768, 561] width 8 height 8
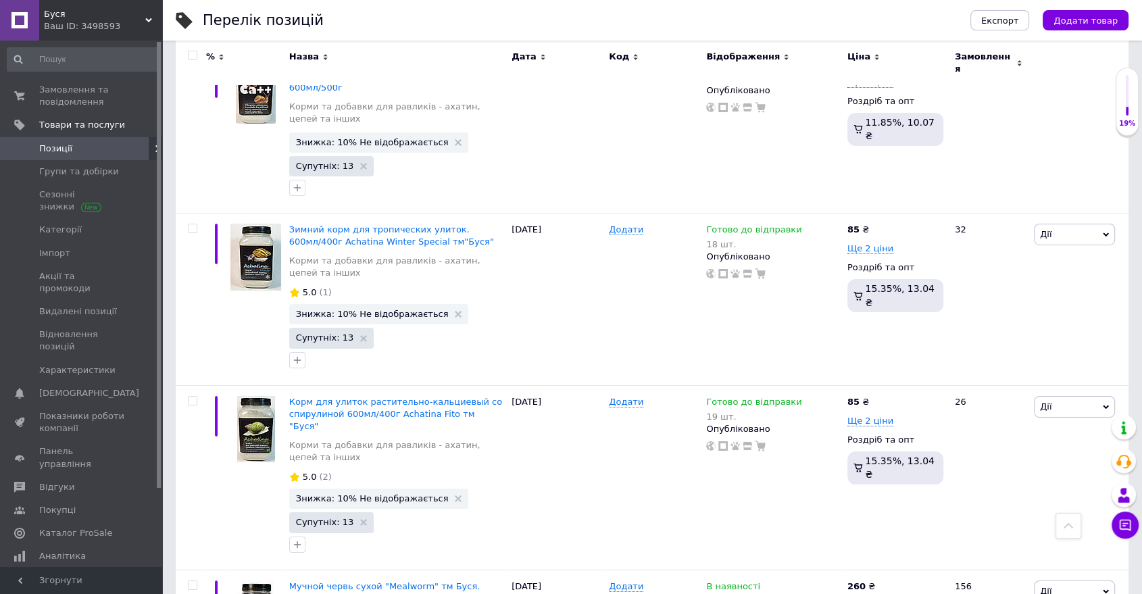
scroll to position [9916, 0]
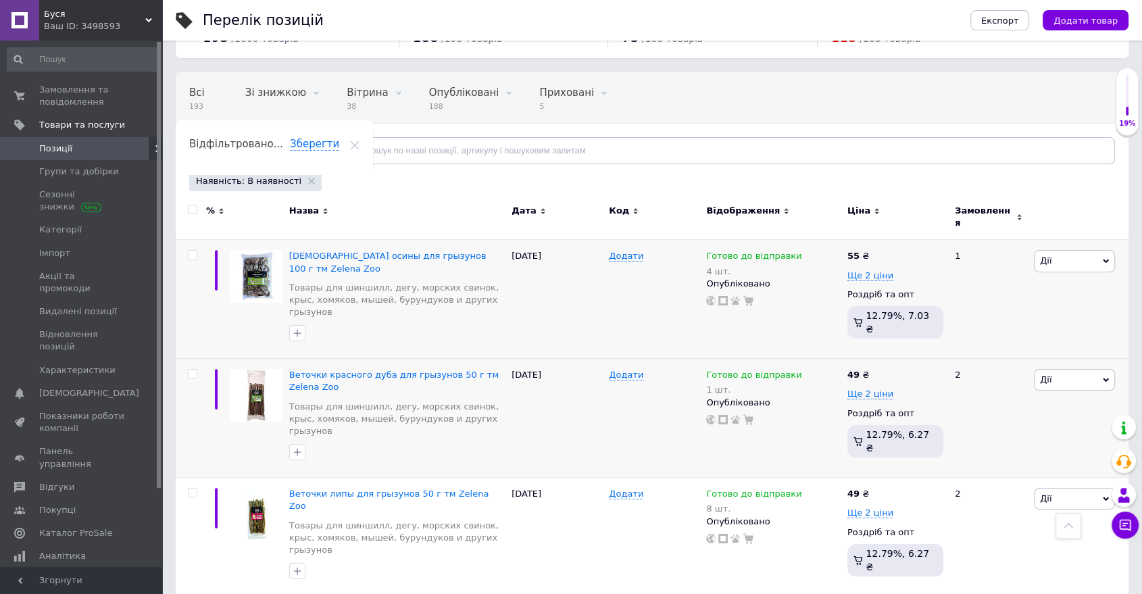
scroll to position [0, 0]
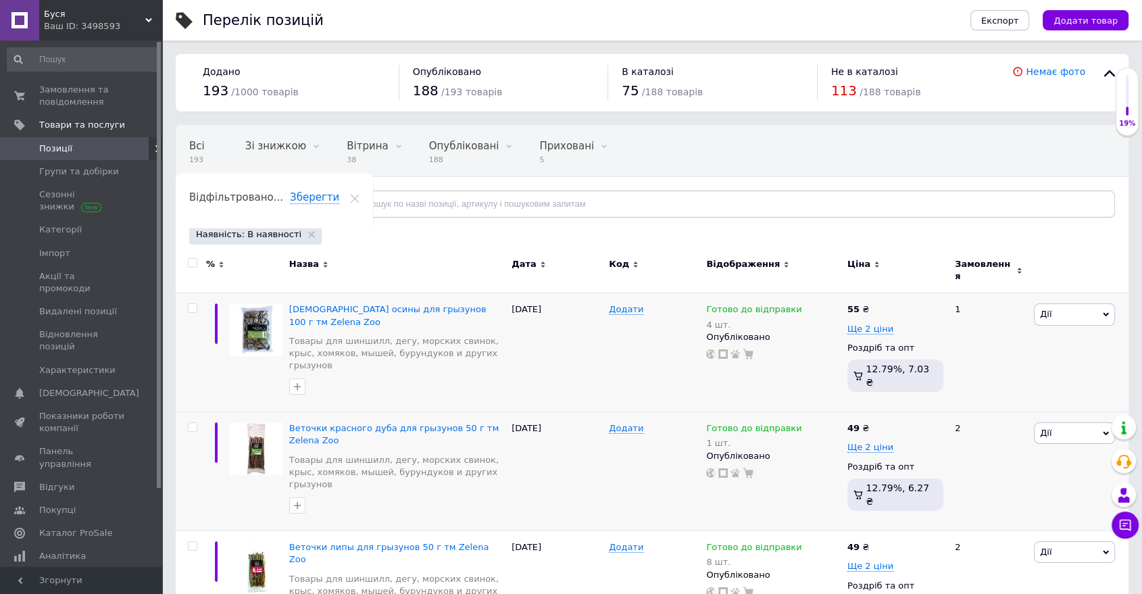
click at [260, 200] on span "Відфільтруйте товари" at bounding box center [254, 204] width 103 height 10
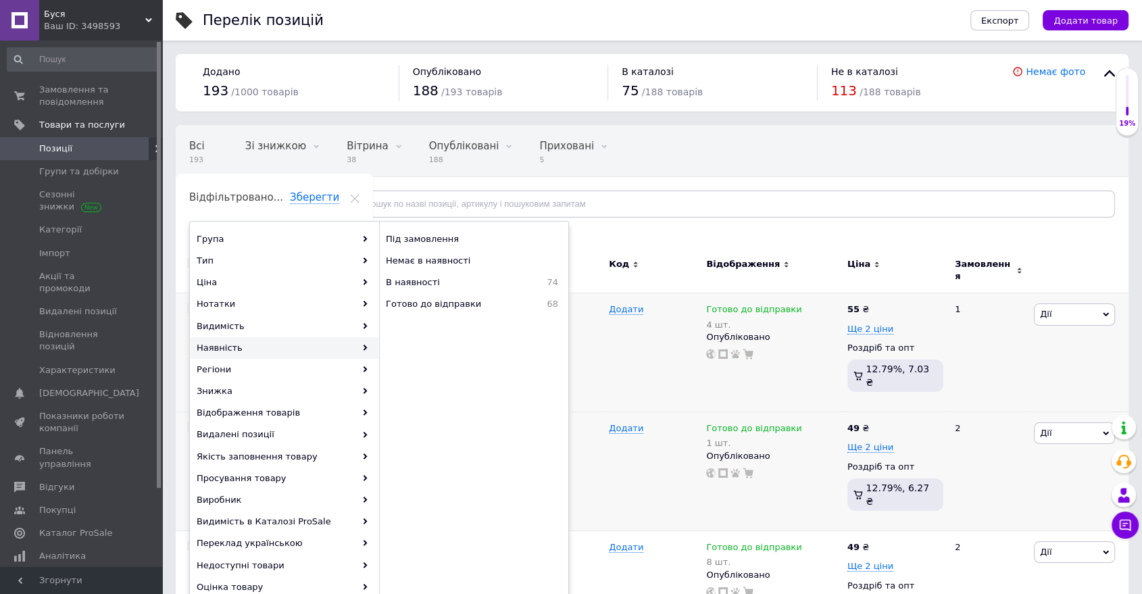
click at [431, 280] on span "В наявності" at bounding box center [450, 282] width 129 height 12
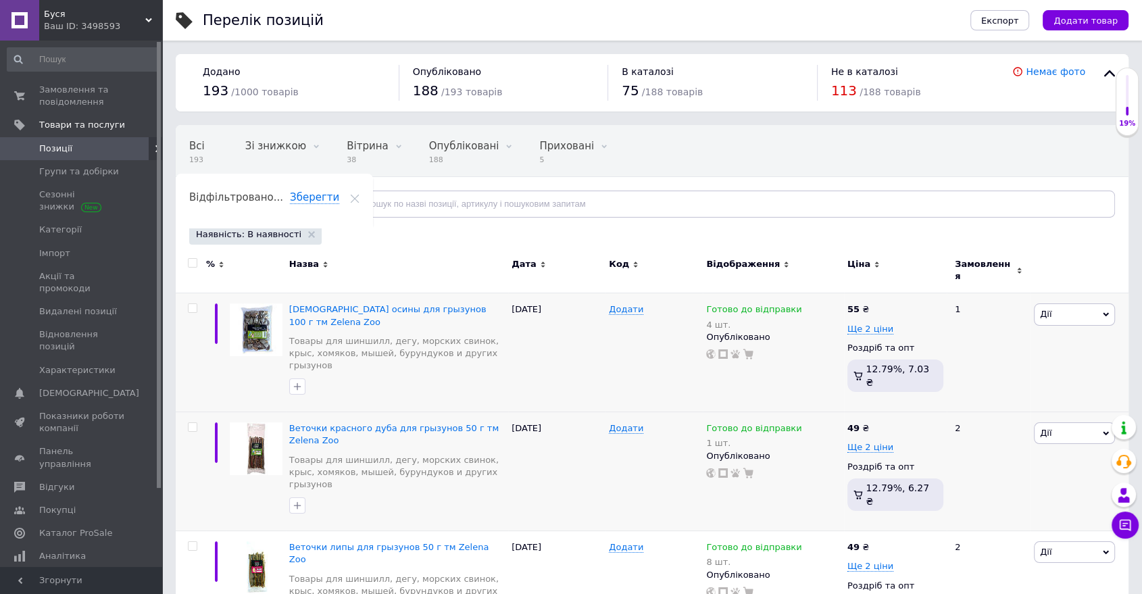
click at [194, 260] on input "checkbox" at bounding box center [192, 263] width 9 height 9
checkbox input "true"
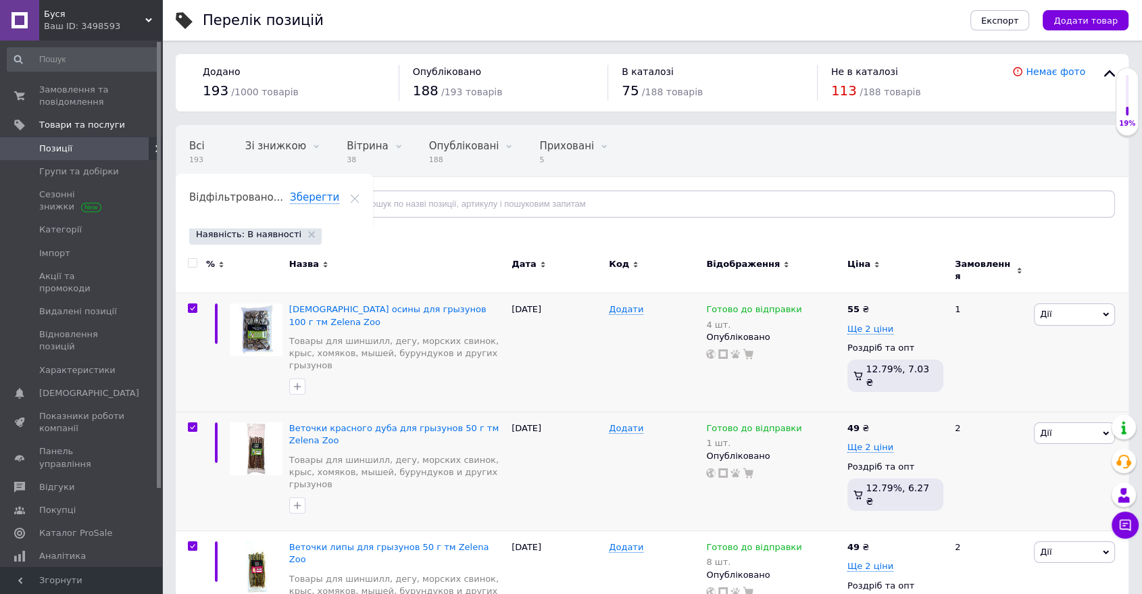
checkbox input "true"
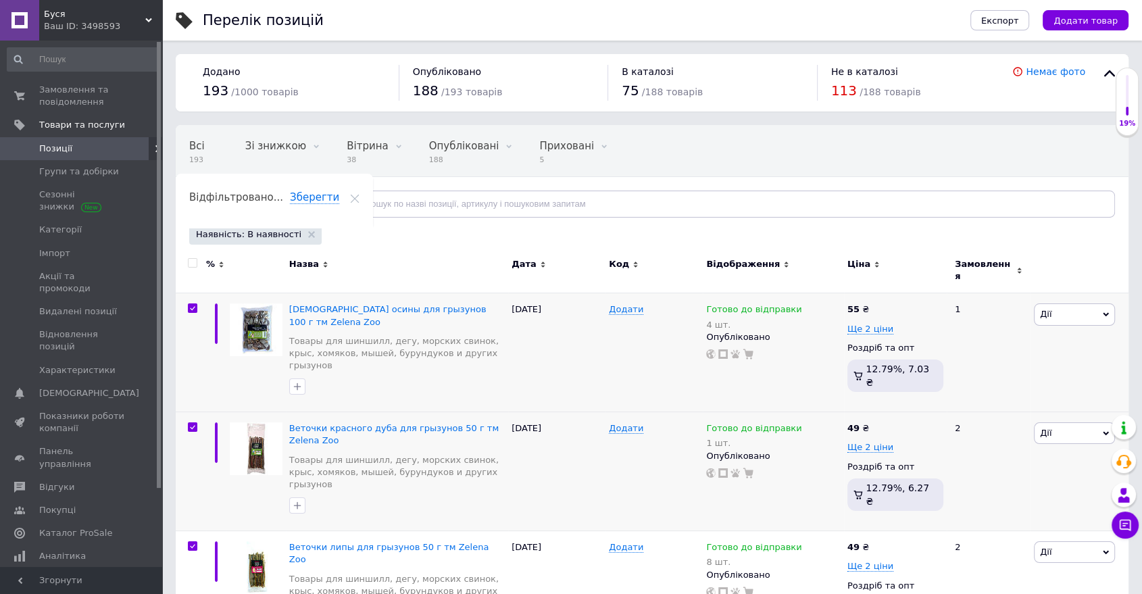
checkbox input "true"
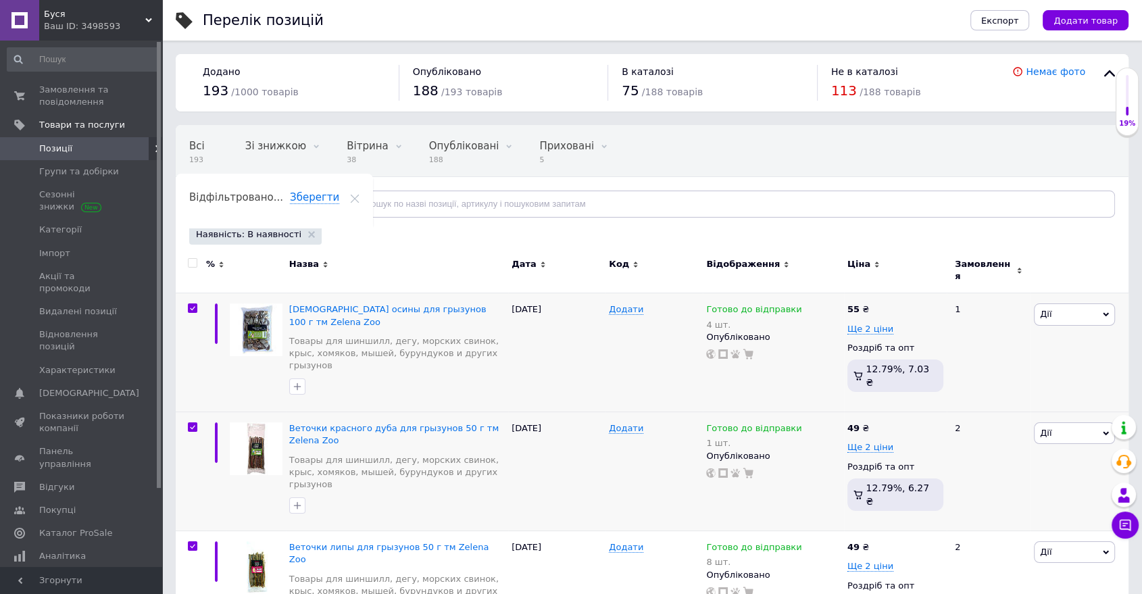
checkbox input "true"
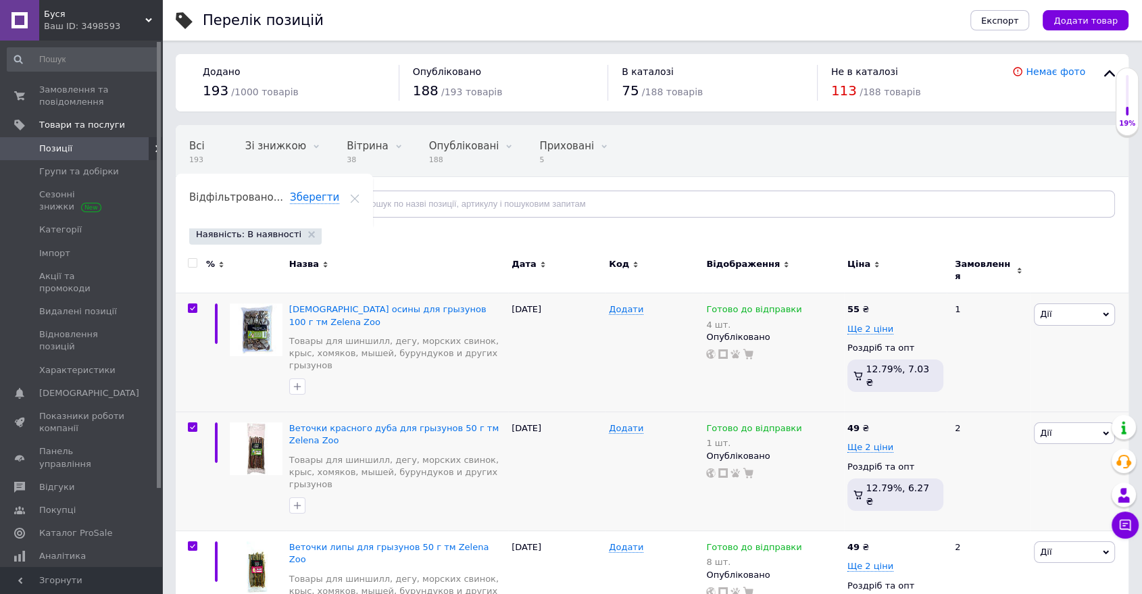
checkbox input "true"
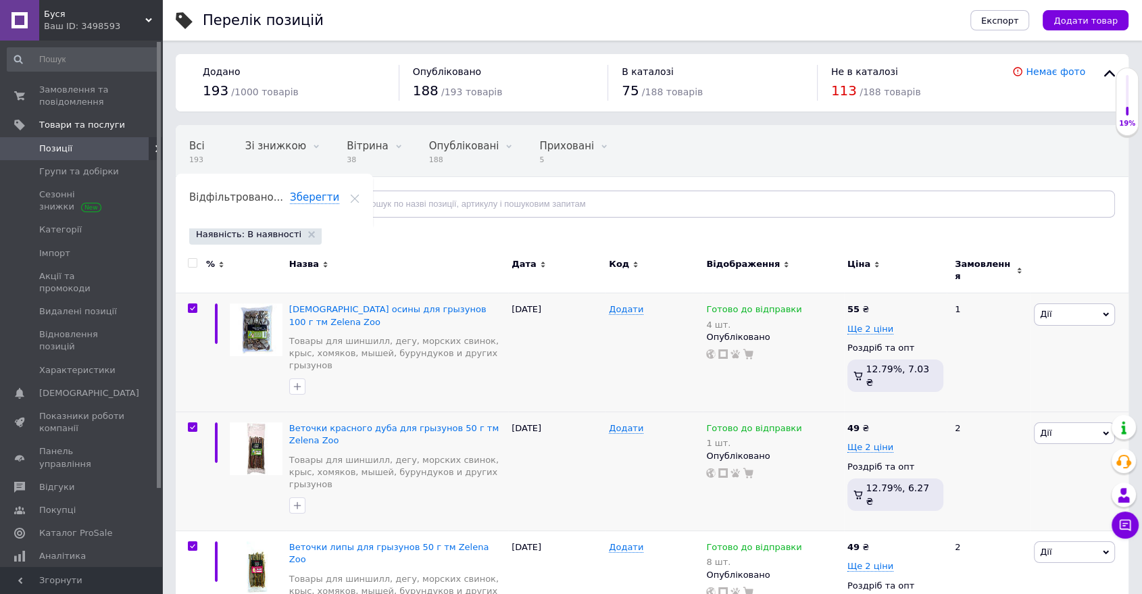
checkbox input "true"
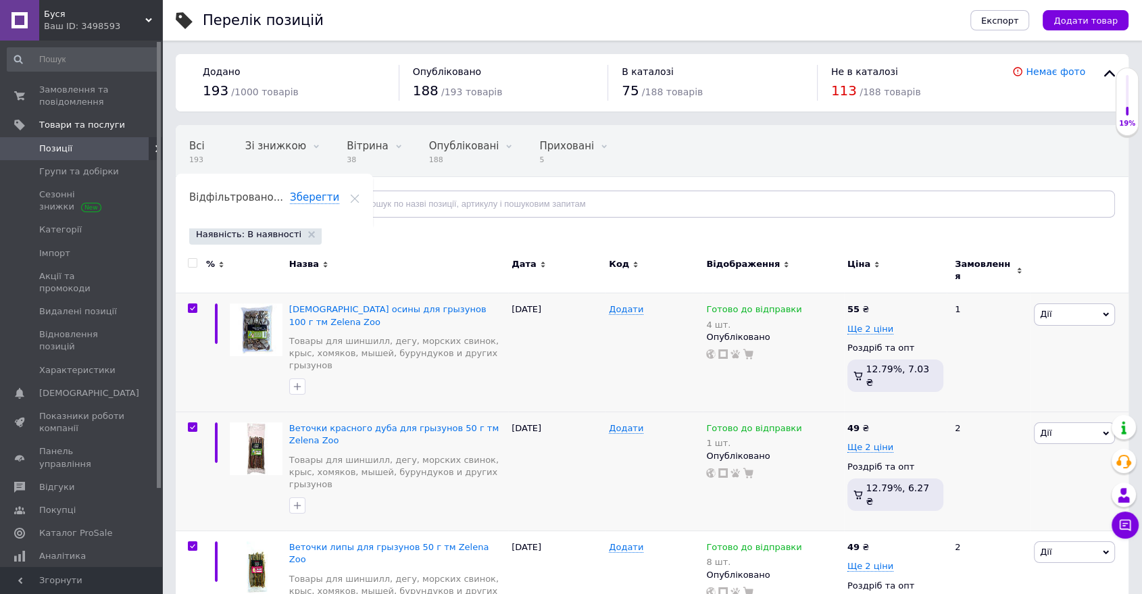
checkbox input "true"
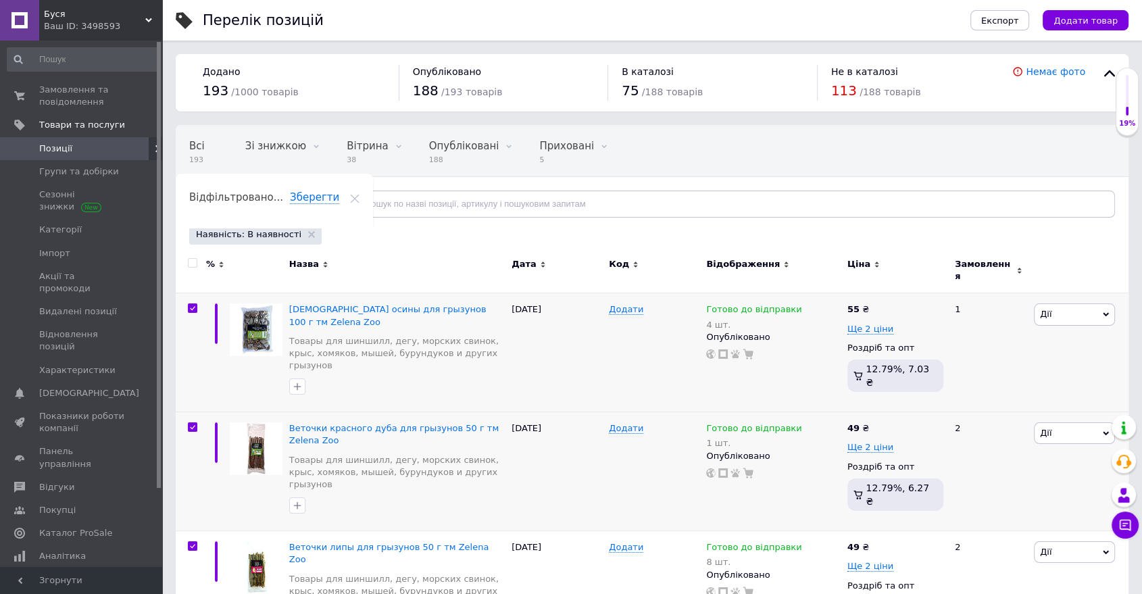
checkbox input "true"
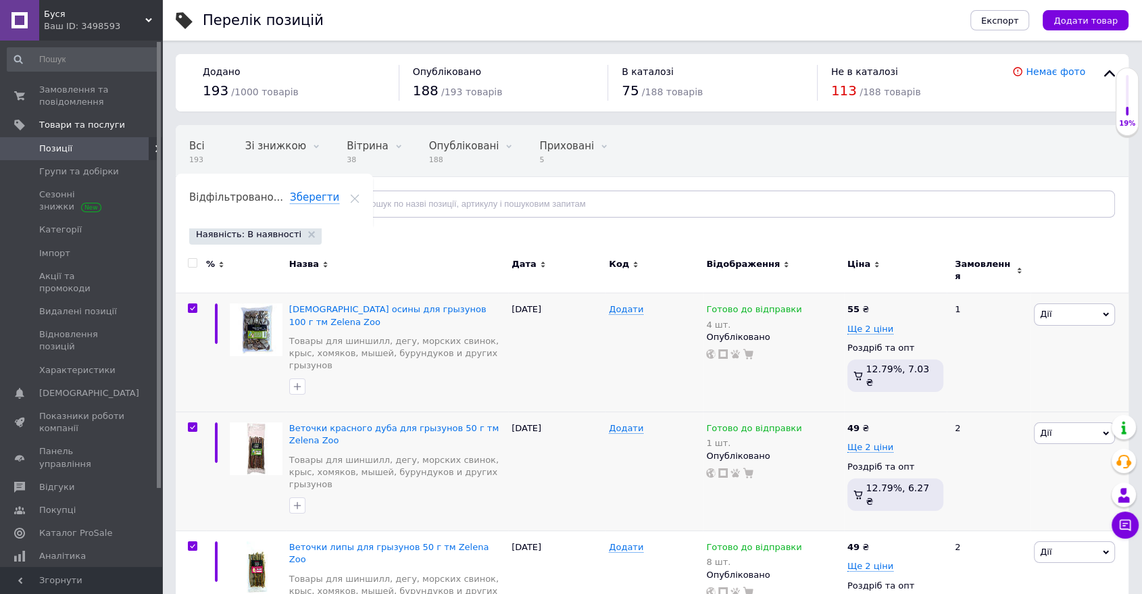
checkbox input "true"
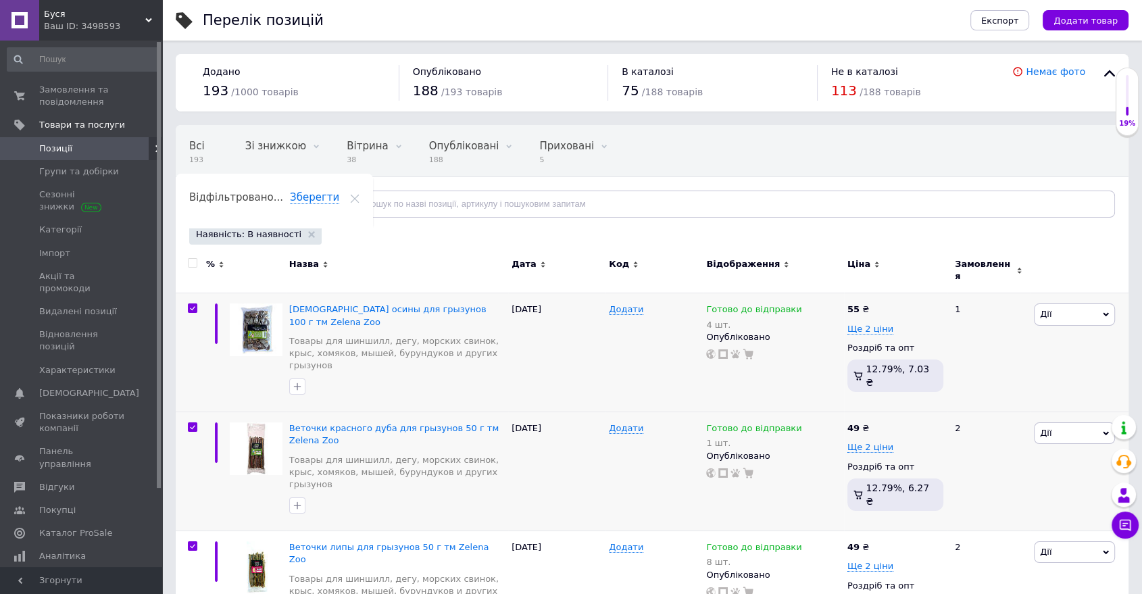
checkbox input "true"
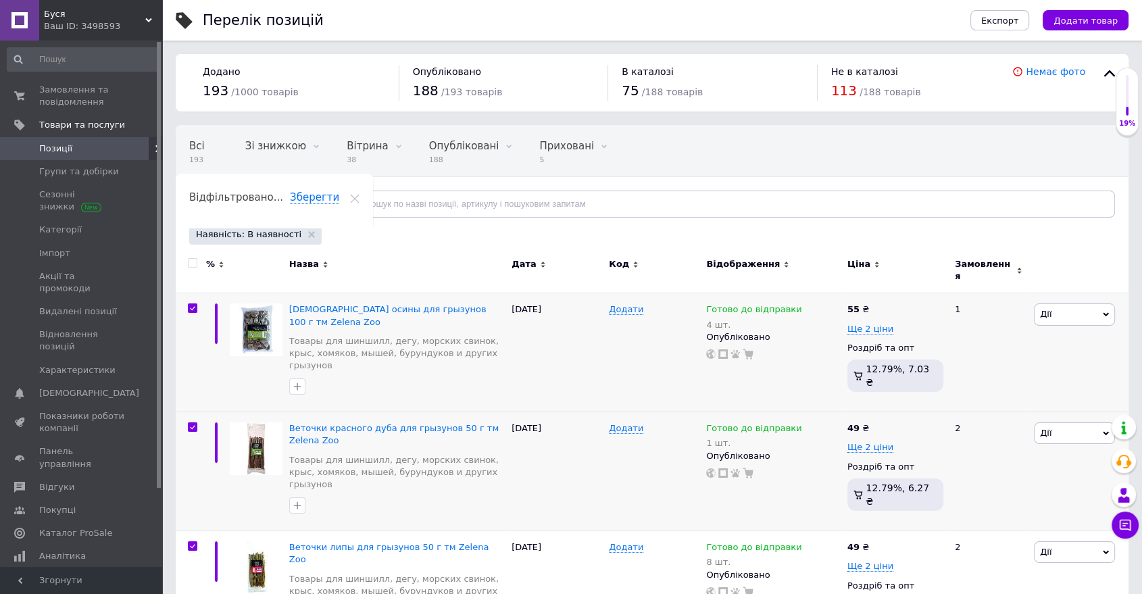
checkbox input "true"
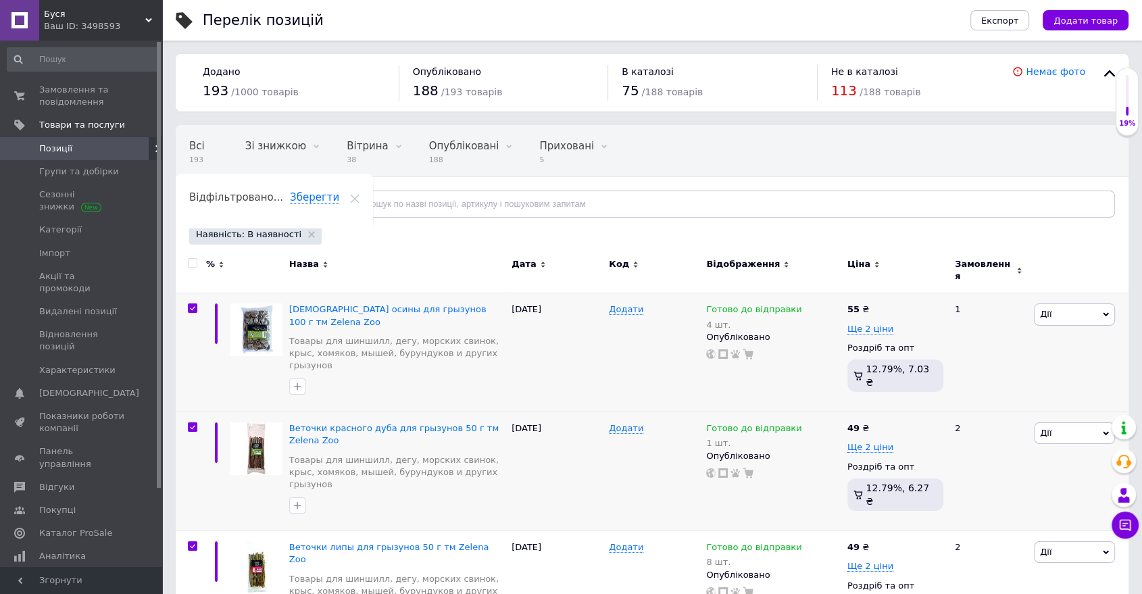
checkbox input "true"
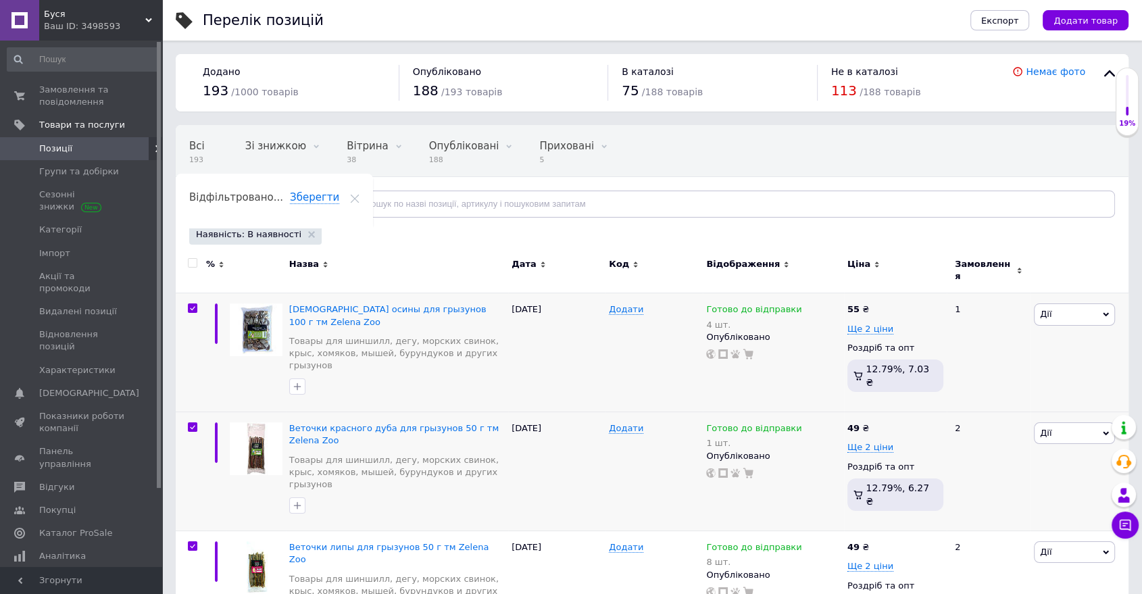
checkbox input "true"
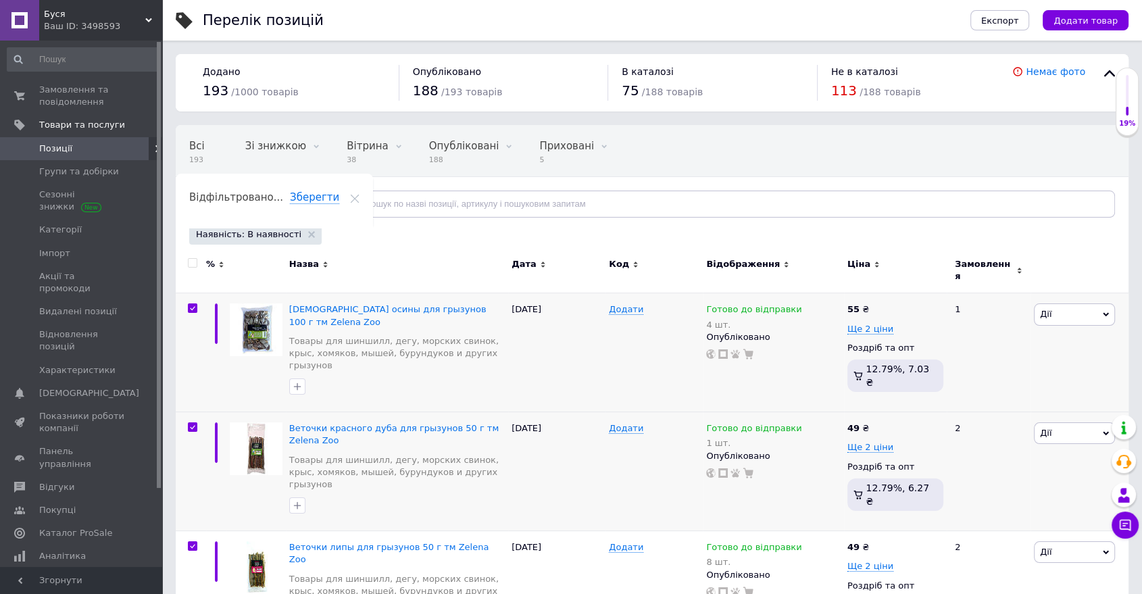
checkbox input "true"
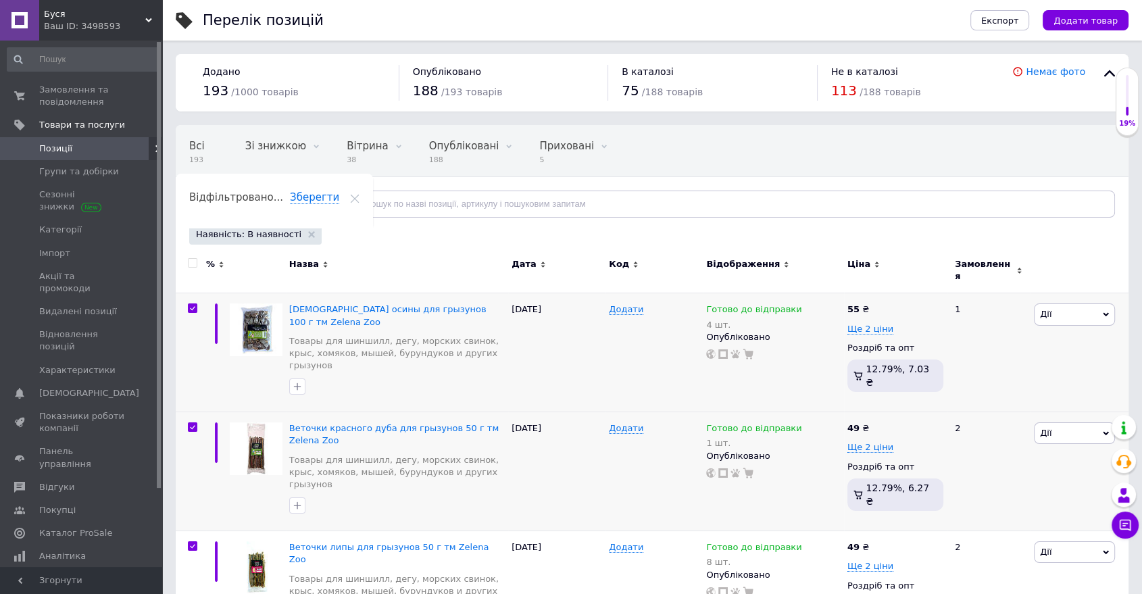
checkbox input "true"
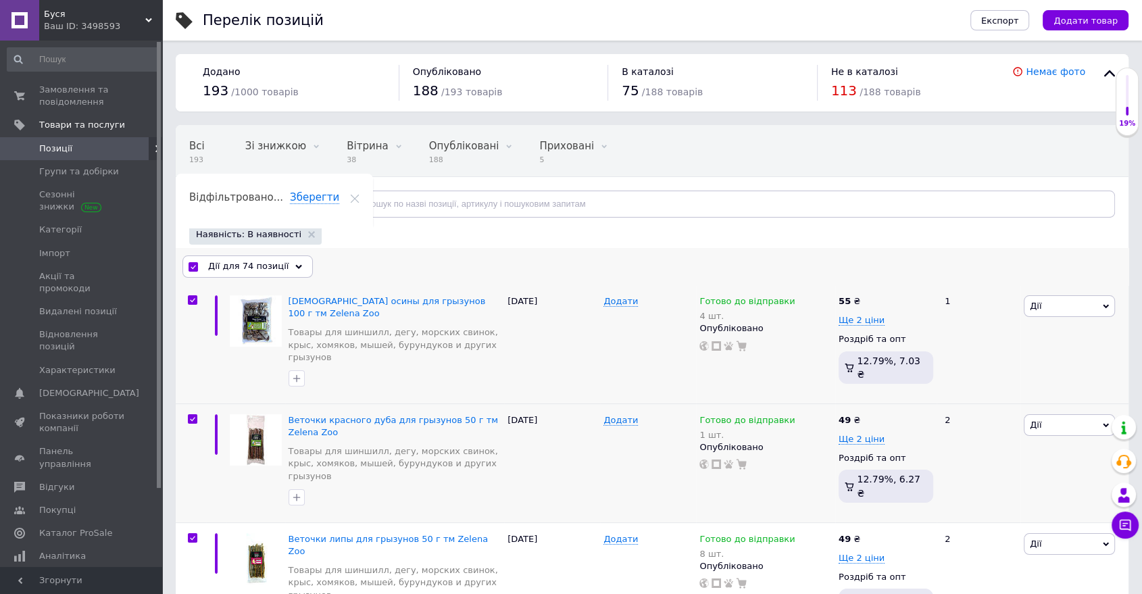
click at [295, 268] on icon at bounding box center [298, 267] width 7 height 7
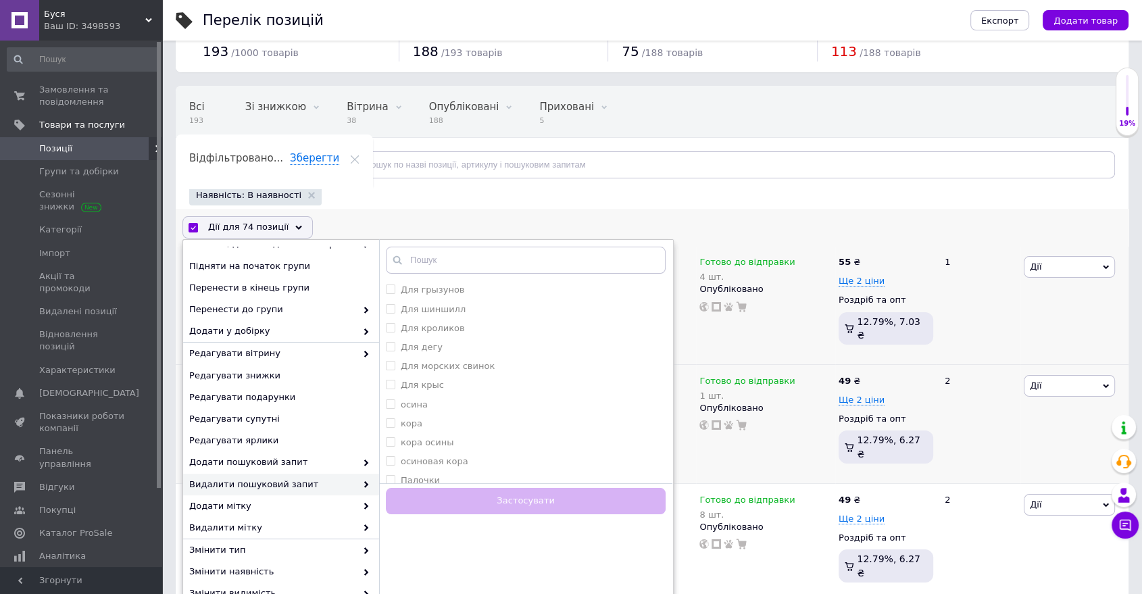
scroll to position [150, 0]
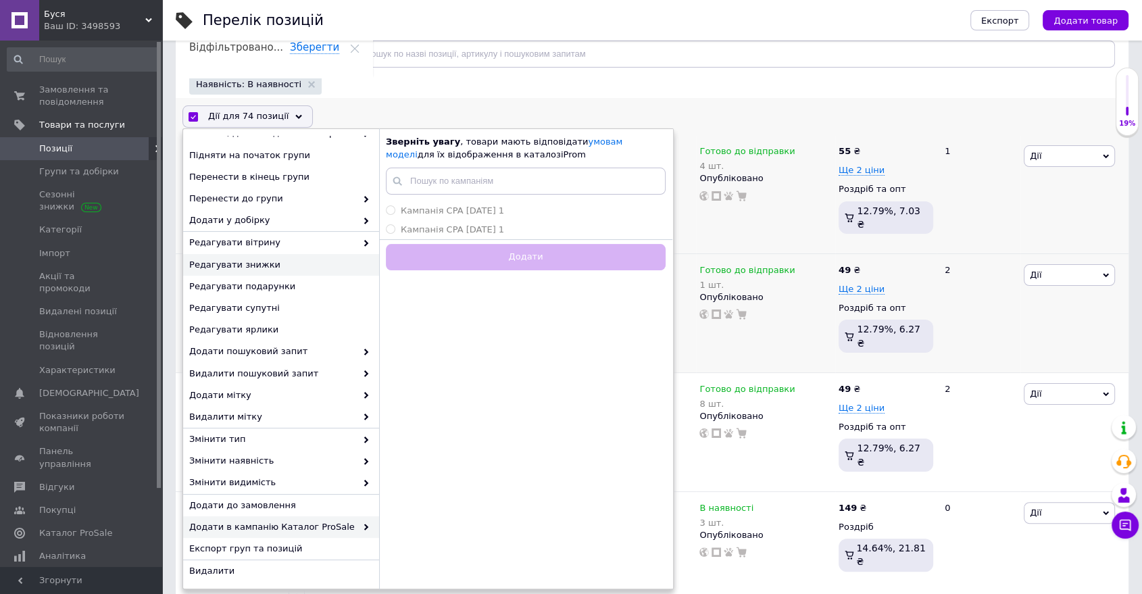
click at [251, 262] on span "Редагувати знижки" at bounding box center [279, 265] width 180 height 12
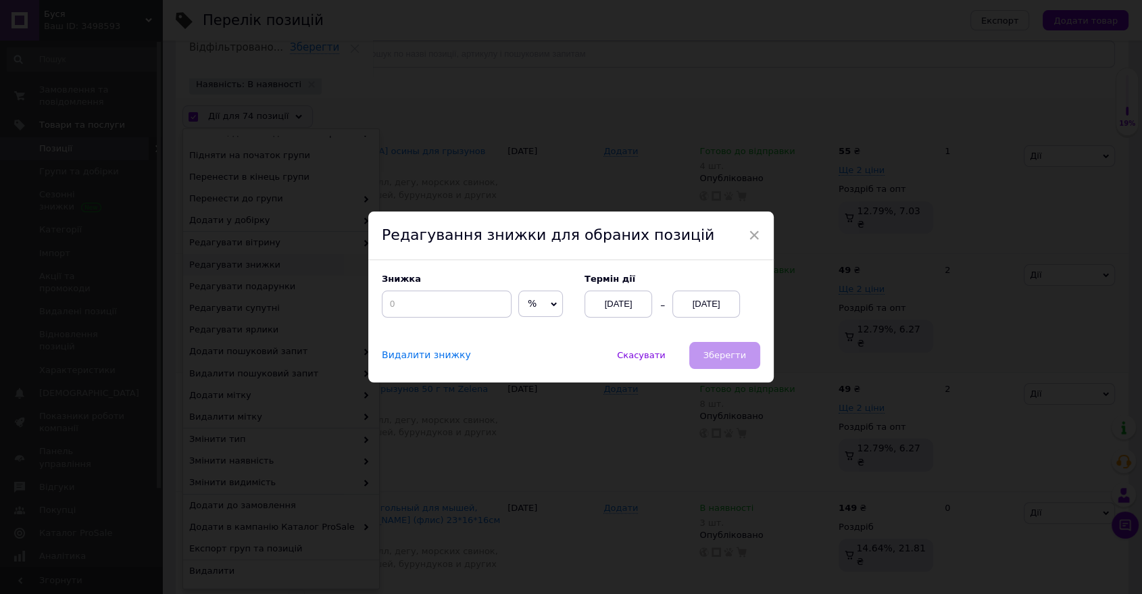
scroll to position [114, 0]
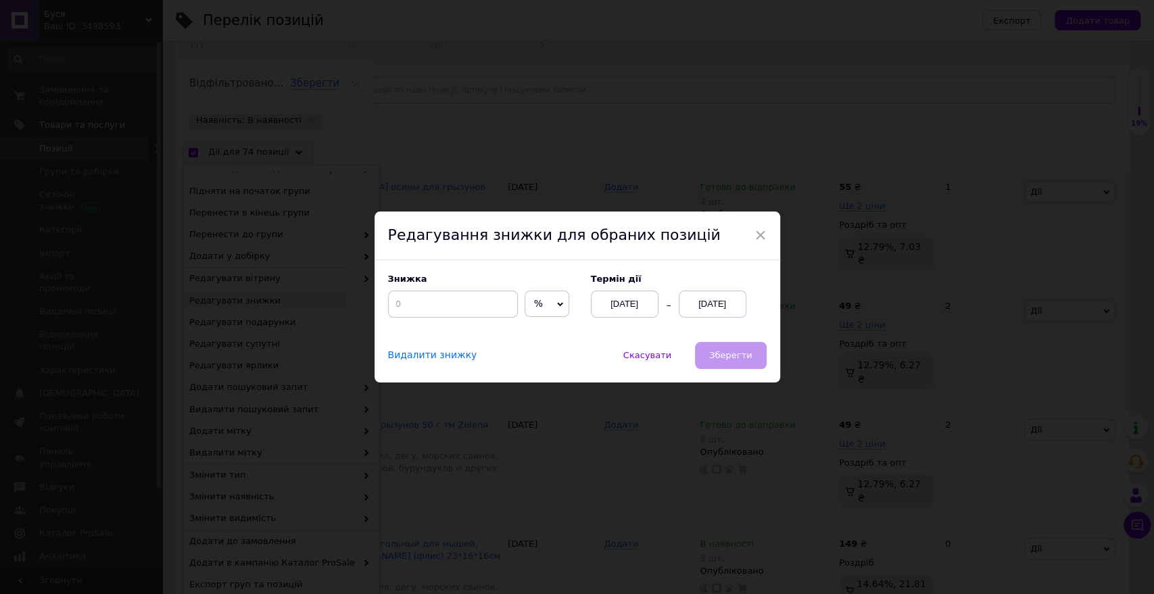
click at [695, 301] on div "[DATE]" at bounding box center [713, 304] width 68 height 27
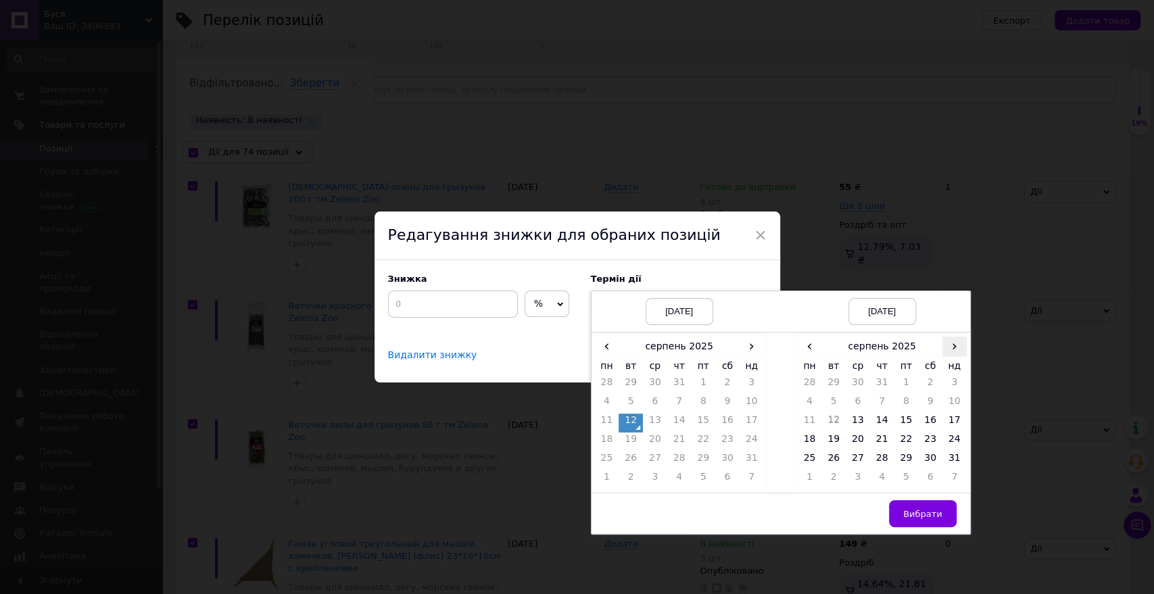
click at [956, 345] on span "›" at bounding box center [954, 347] width 24 height 20
click at [955, 345] on span "›" at bounding box center [954, 347] width 24 height 20
click at [812, 349] on span "‹" at bounding box center [810, 347] width 24 height 20
click at [902, 458] on td "26" at bounding box center [906, 461] width 24 height 19
click at [633, 418] on td "12" at bounding box center [631, 423] width 24 height 19
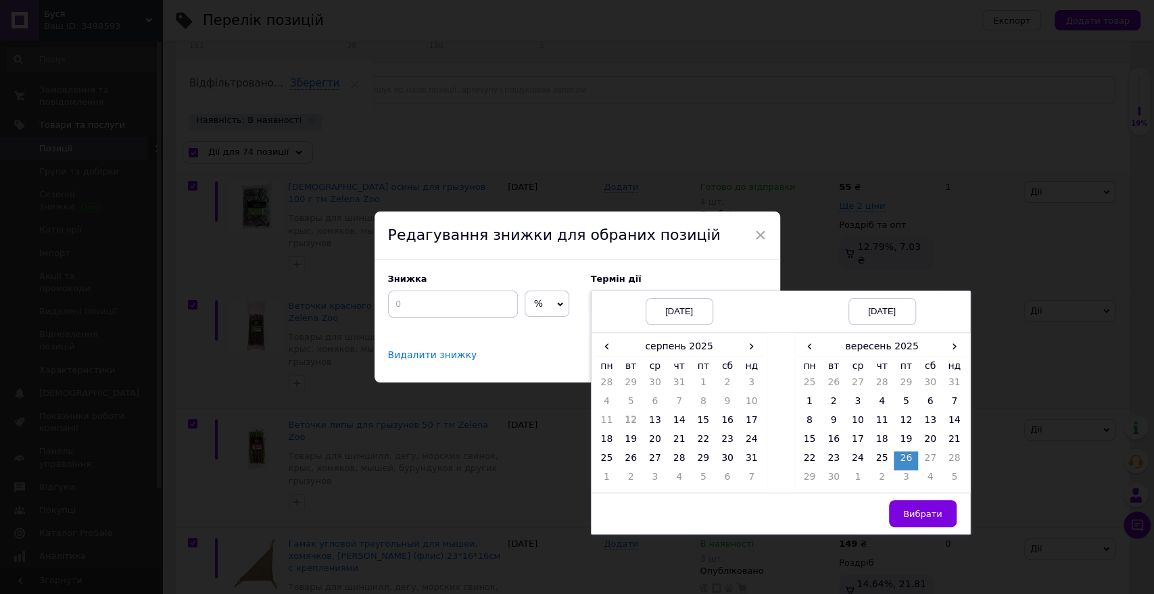
click at [929, 516] on span "Вибрати" at bounding box center [922, 514] width 39 height 10
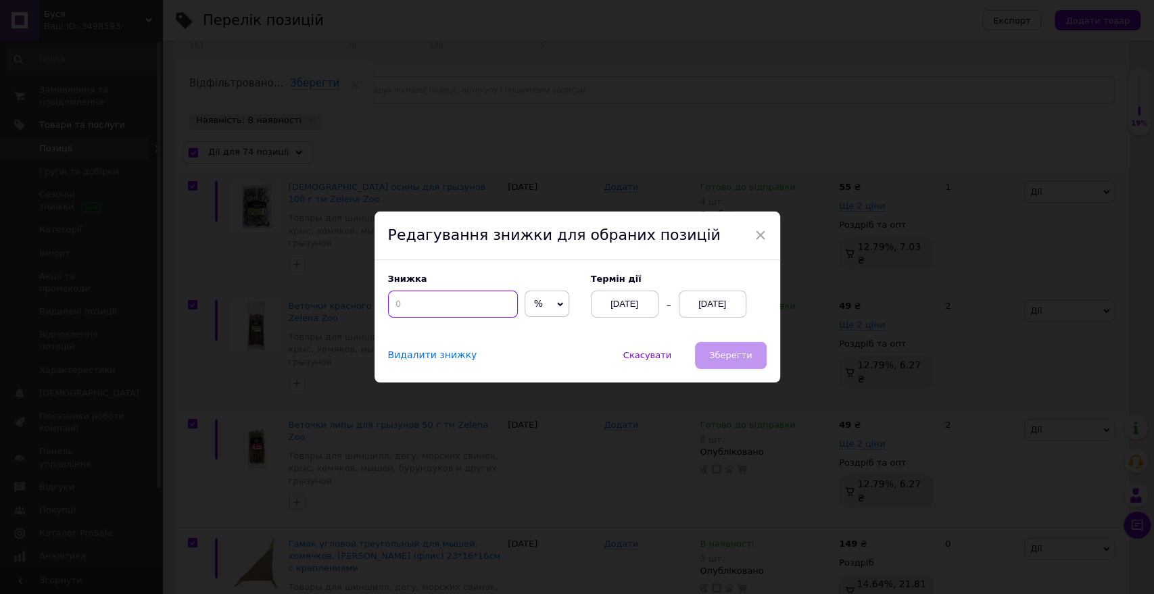
click at [406, 304] on input at bounding box center [453, 304] width 130 height 27
type input "5"
click at [735, 353] on span "Зберегти" at bounding box center [730, 355] width 43 height 10
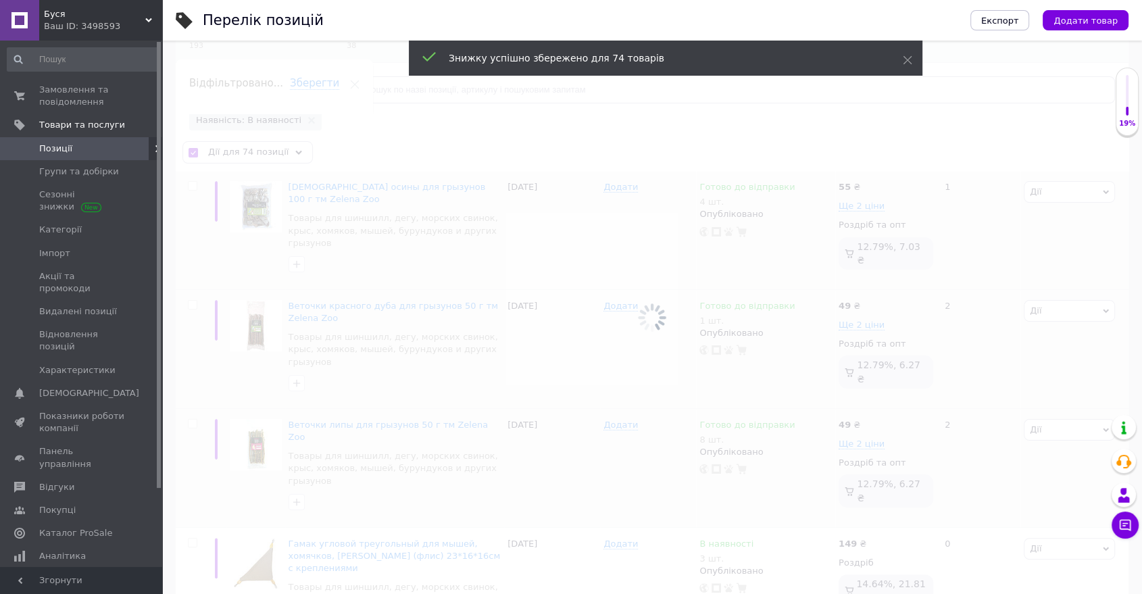
checkbox input "false"
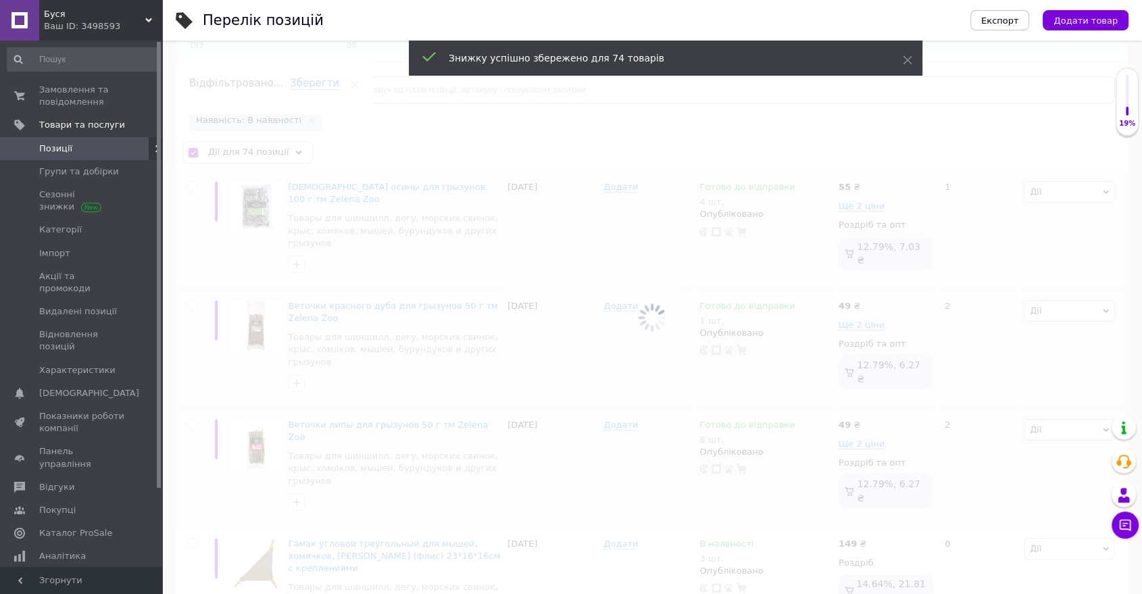
checkbox input "false"
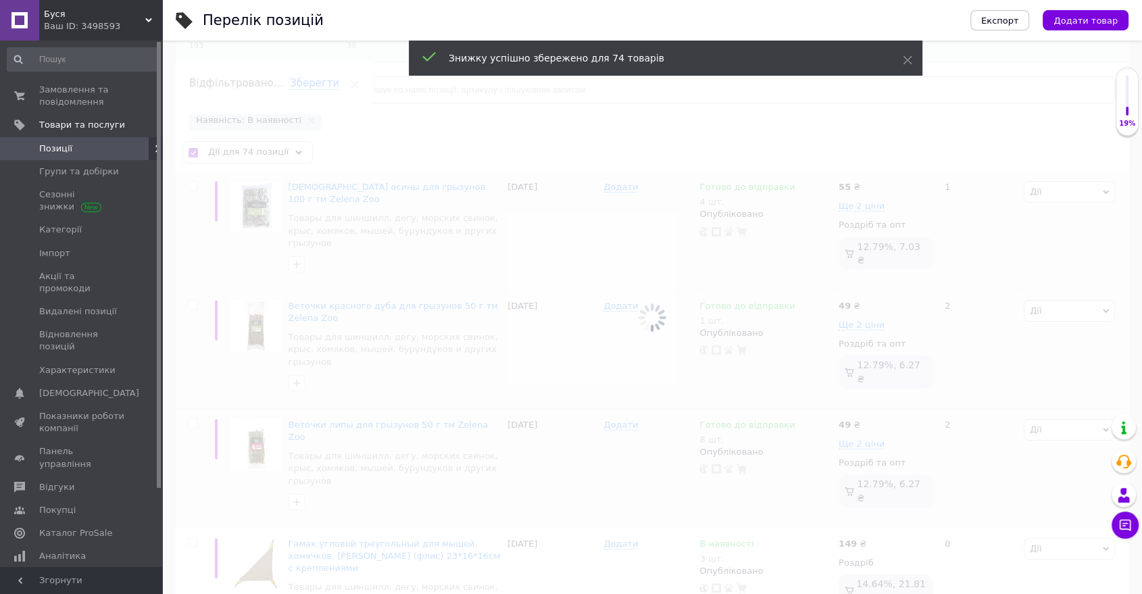
checkbox input "false"
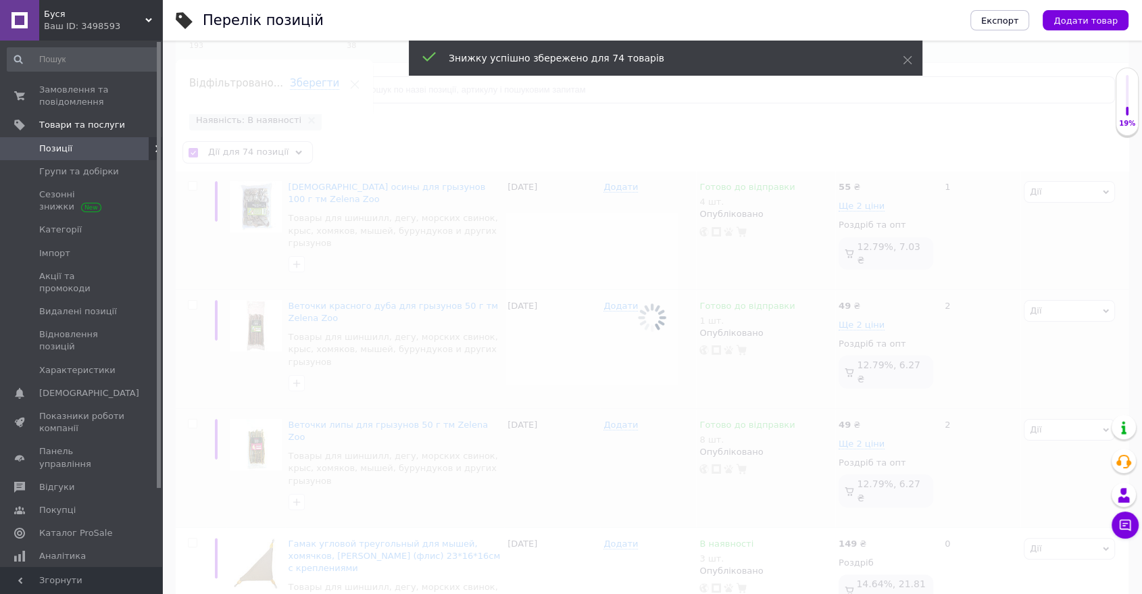
checkbox input "false"
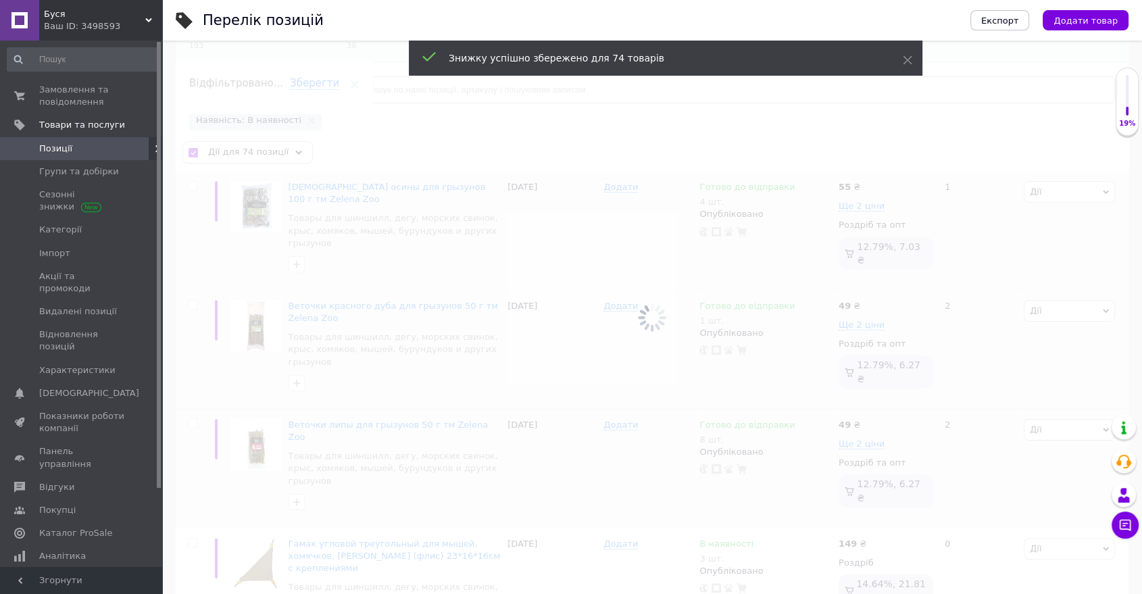
checkbox input "false"
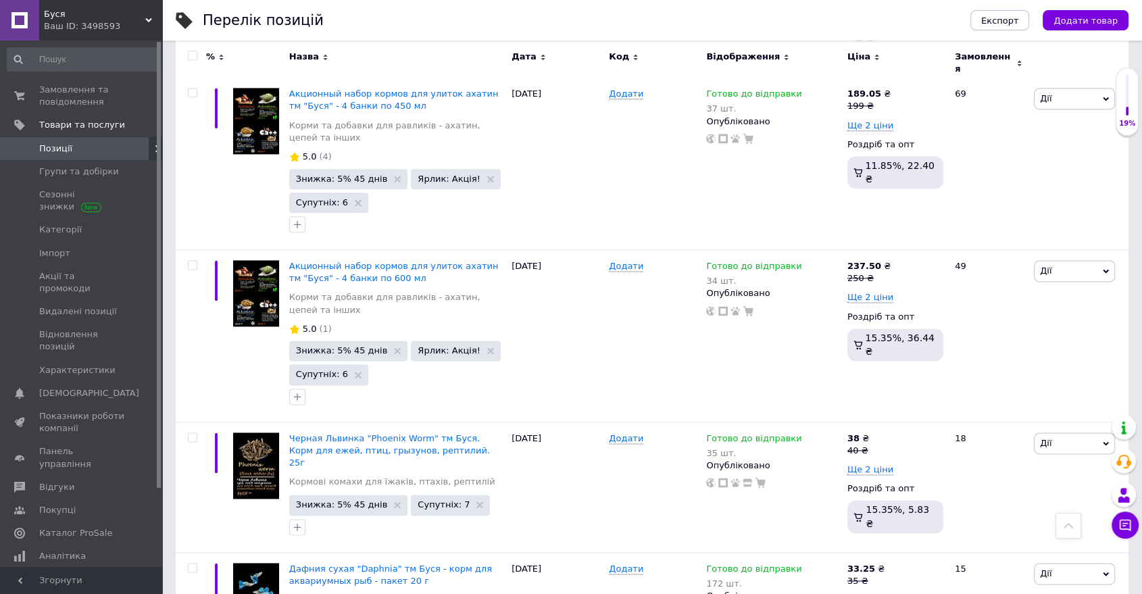
scroll to position [7060, 0]
